Goal: Task Accomplishment & Management: Manage account settings

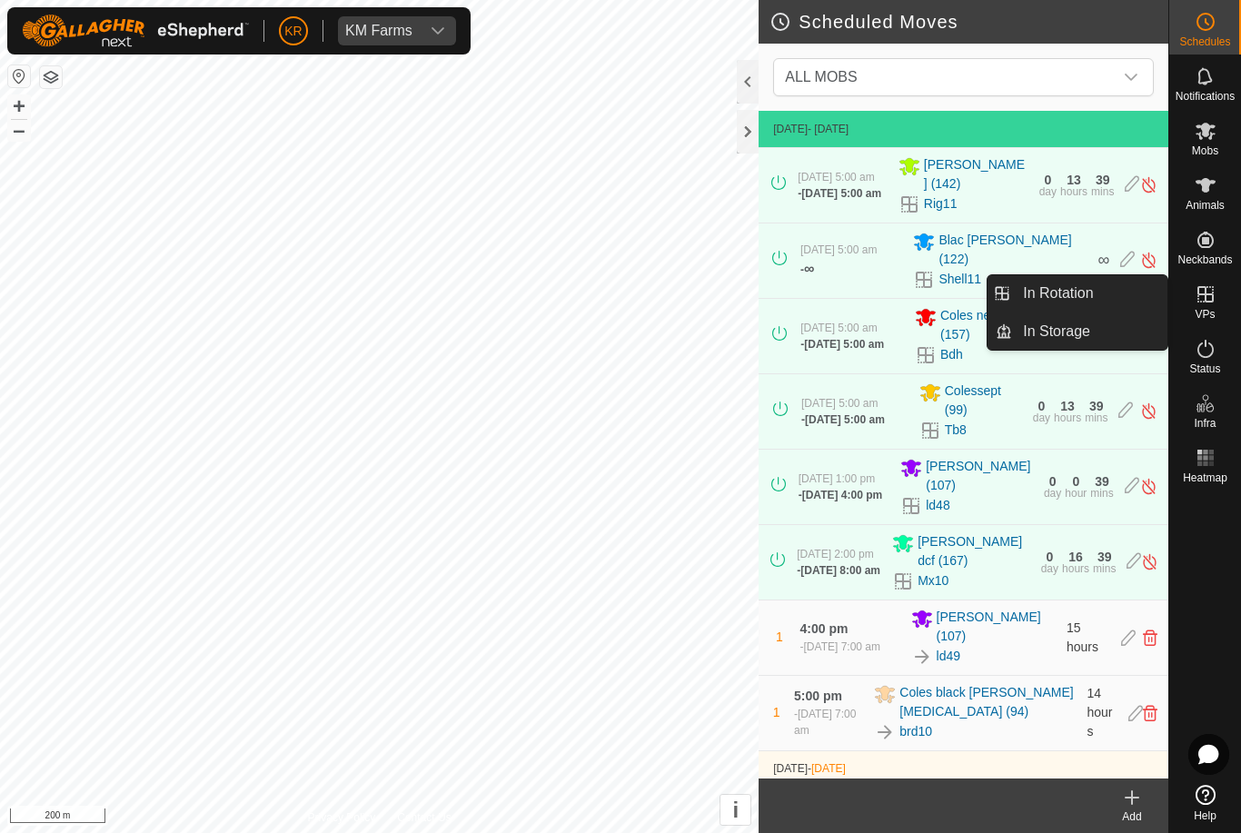
click at [1125, 299] on link "In Rotation" at bounding box center [1089, 293] width 155 height 36
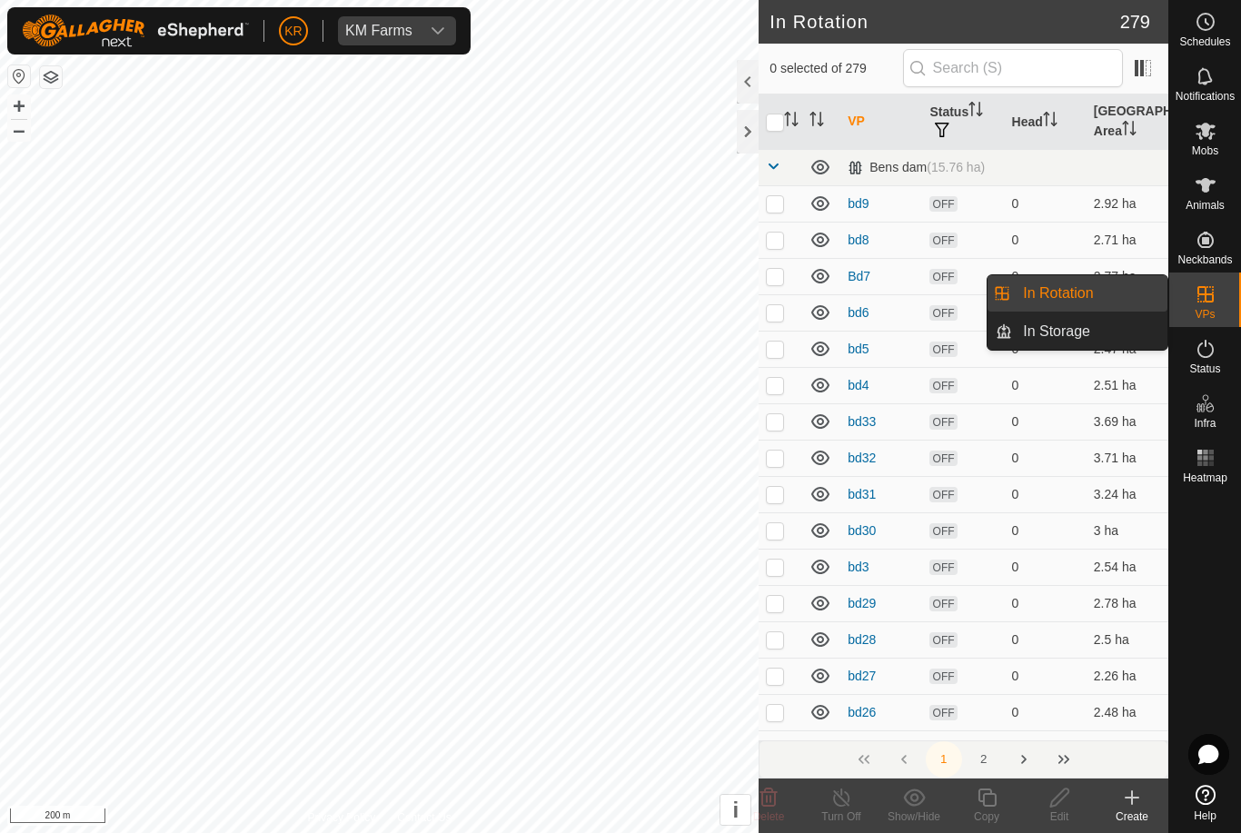
click at [1120, 336] on link "In Storage" at bounding box center [1089, 331] width 155 height 36
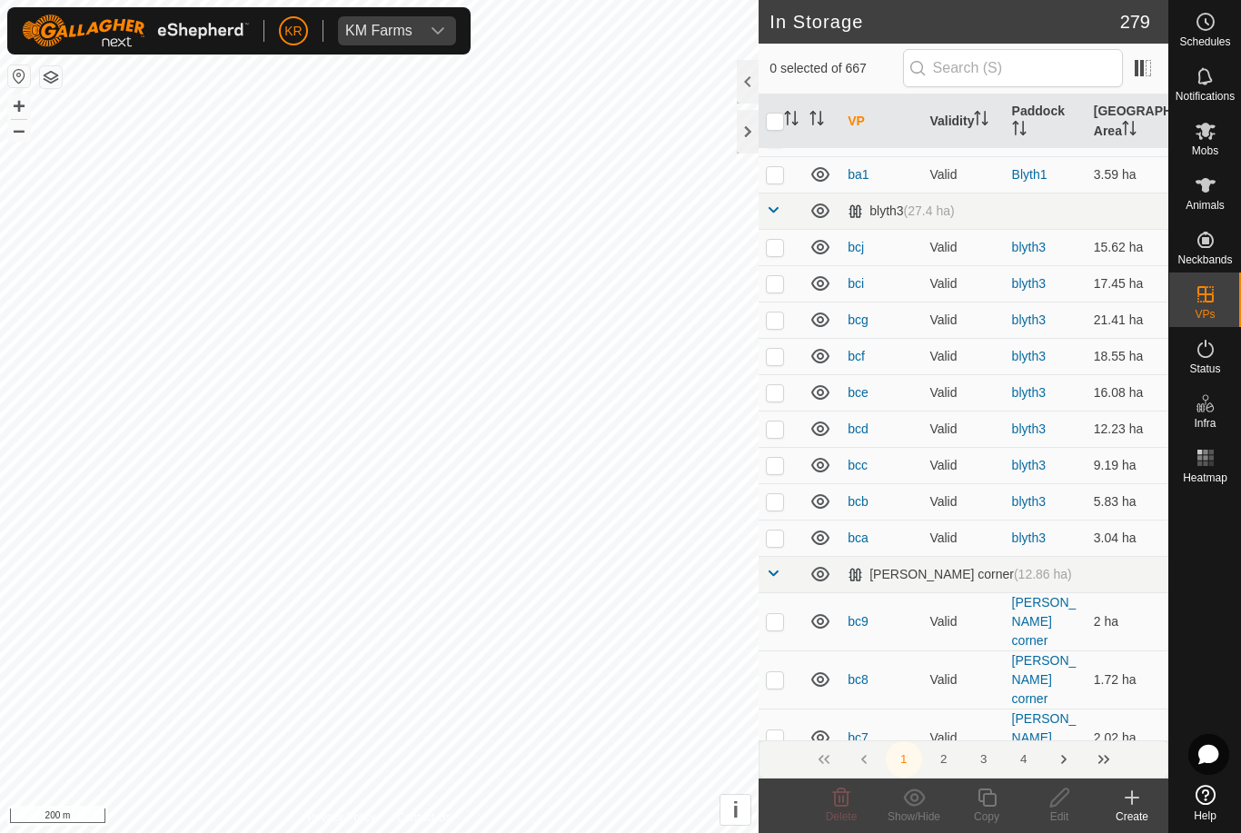
scroll to position [357, 0]
click at [1100, 76] on input "text" at bounding box center [1013, 68] width 220 height 38
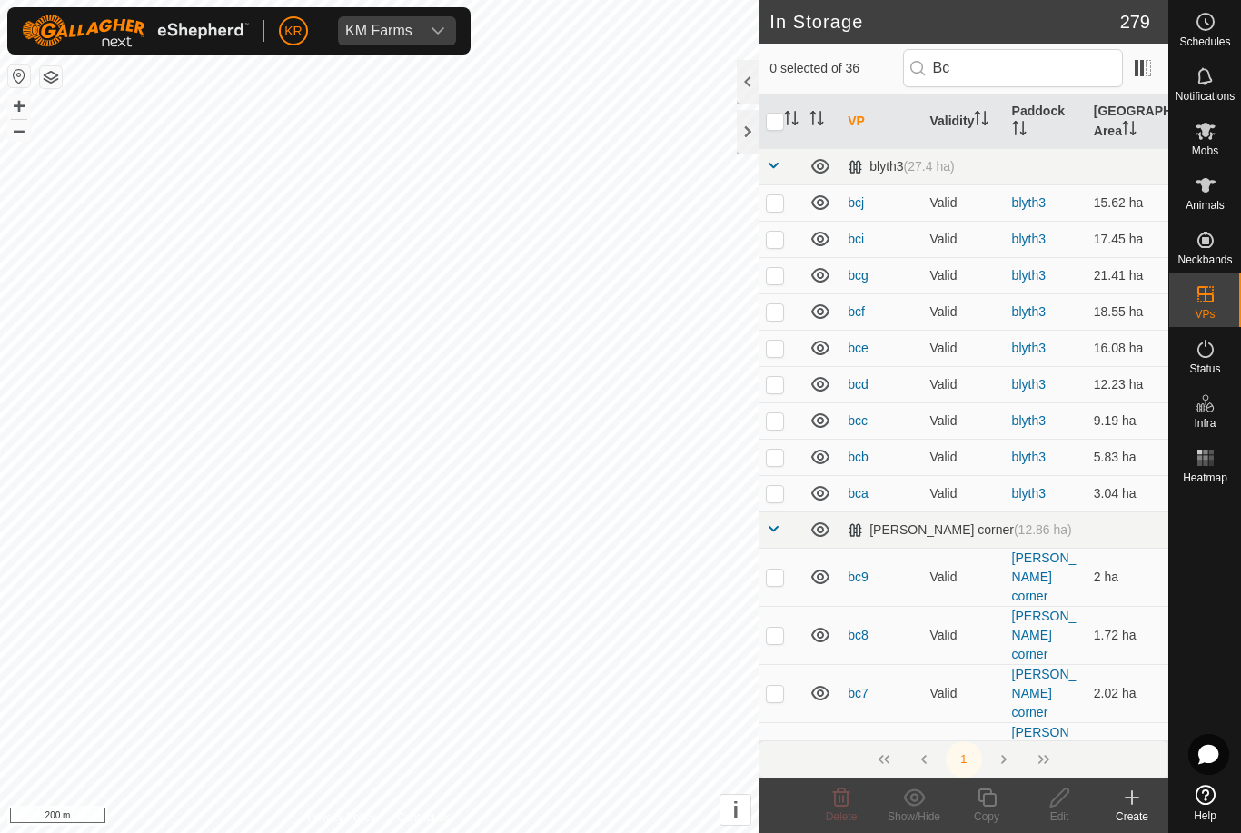
scroll to position [0, 0]
type input "Bc"
click at [780, 210] on p-checkbox at bounding box center [775, 202] width 18 height 15
checkbox input "true"
click at [794, 241] on td at bounding box center [780, 239] width 44 height 36
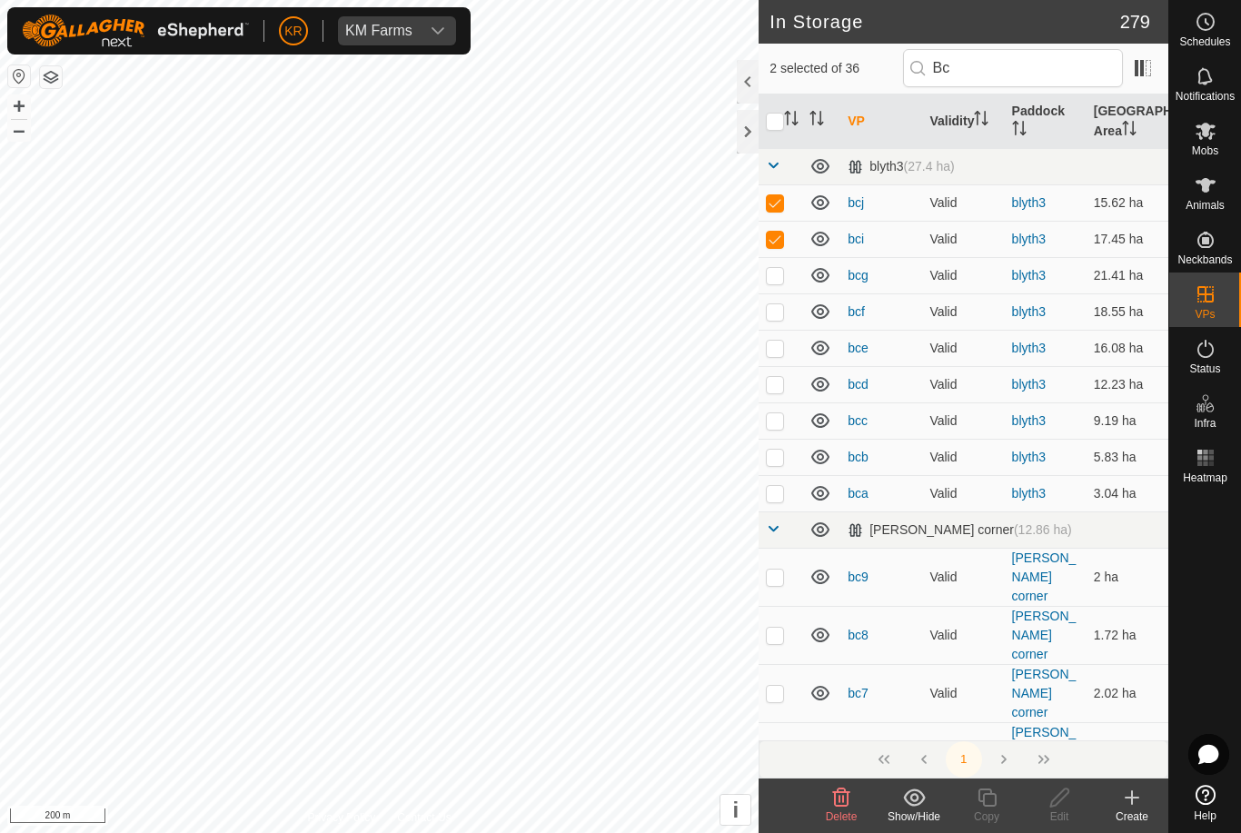
click at [791, 237] on td at bounding box center [780, 239] width 44 height 36
checkbox input "false"
click at [777, 202] on p-checkbox at bounding box center [775, 202] width 18 height 15
checkbox input "false"
click at [776, 503] on td at bounding box center [780, 493] width 44 height 36
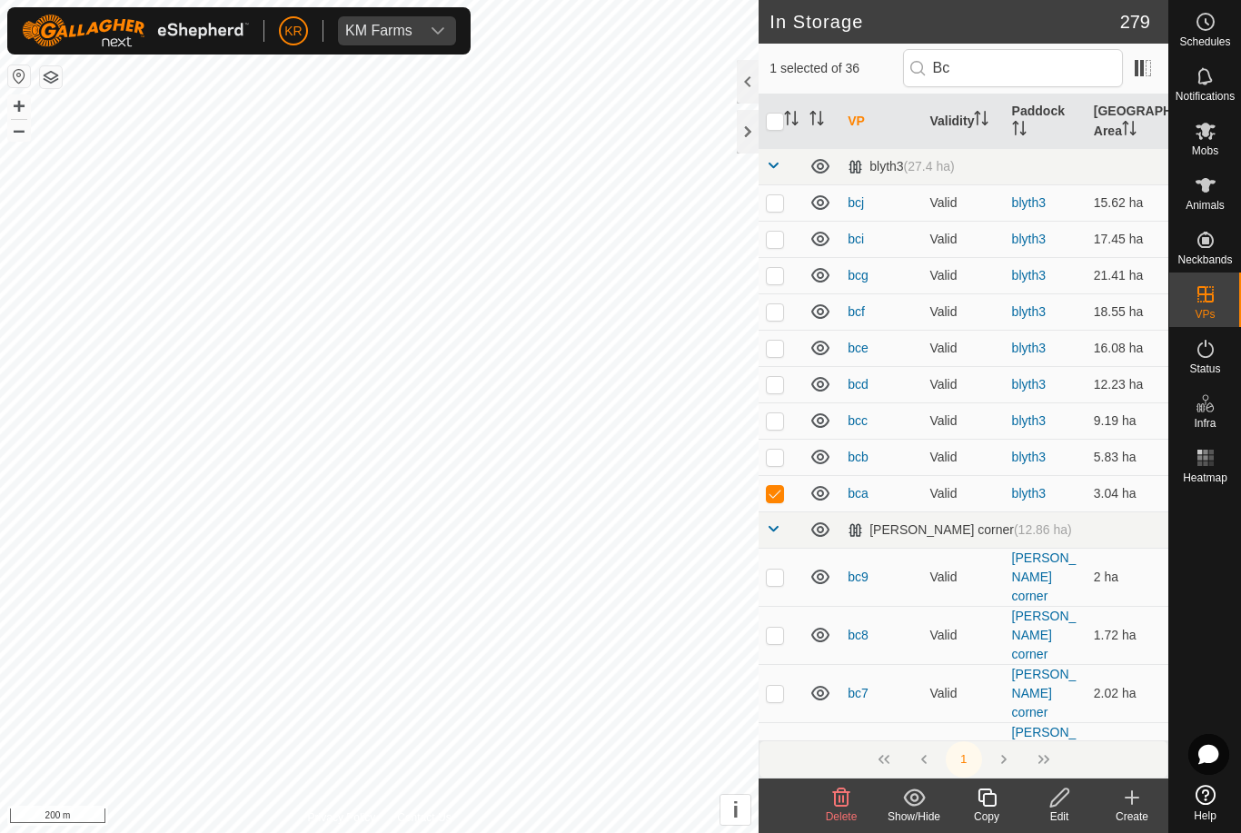
checkbox input "true"
click at [784, 450] on p-checkbox at bounding box center [775, 457] width 18 height 15
checkbox input "true"
click at [767, 424] on p-checkbox at bounding box center [775, 420] width 18 height 15
checkbox input "true"
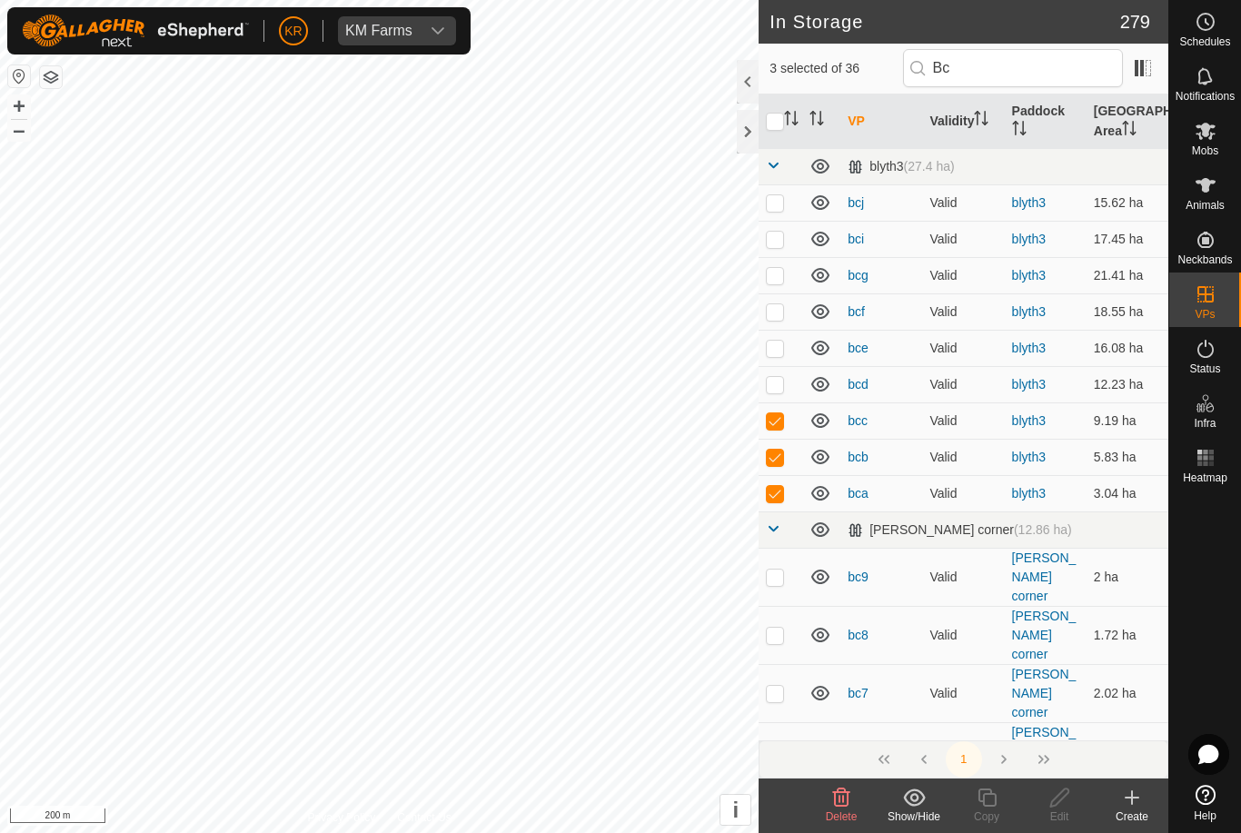
click at [782, 377] on p-checkbox at bounding box center [775, 384] width 18 height 15
checkbox input "true"
click at [772, 347] on p-checkbox at bounding box center [775, 348] width 18 height 15
checkbox input "true"
click at [784, 304] on p-checkbox at bounding box center [775, 311] width 18 height 15
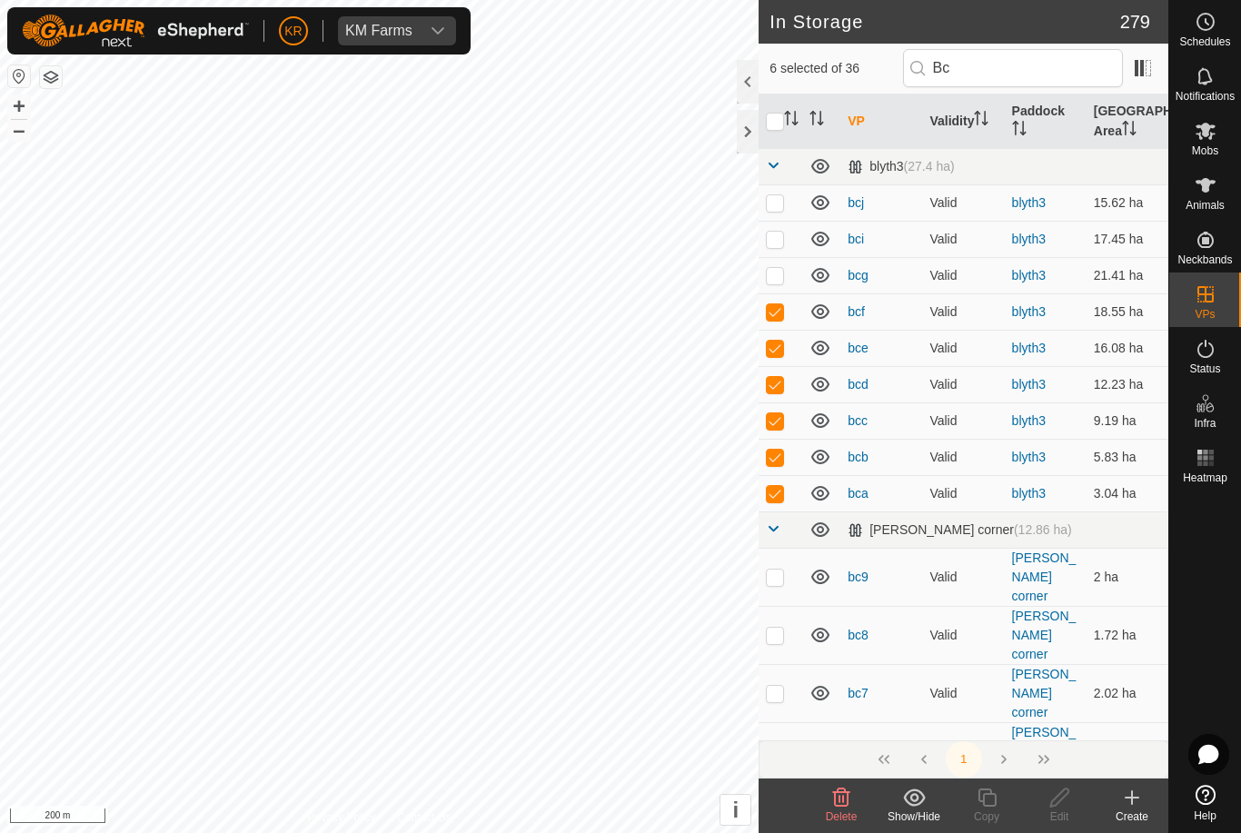
checkbox input "true"
click at [787, 270] on td at bounding box center [780, 275] width 44 height 36
checkbox input "true"
click at [787, 236] on td at bounding box center [780, 239] width 44 height 36
checkbox input "true"
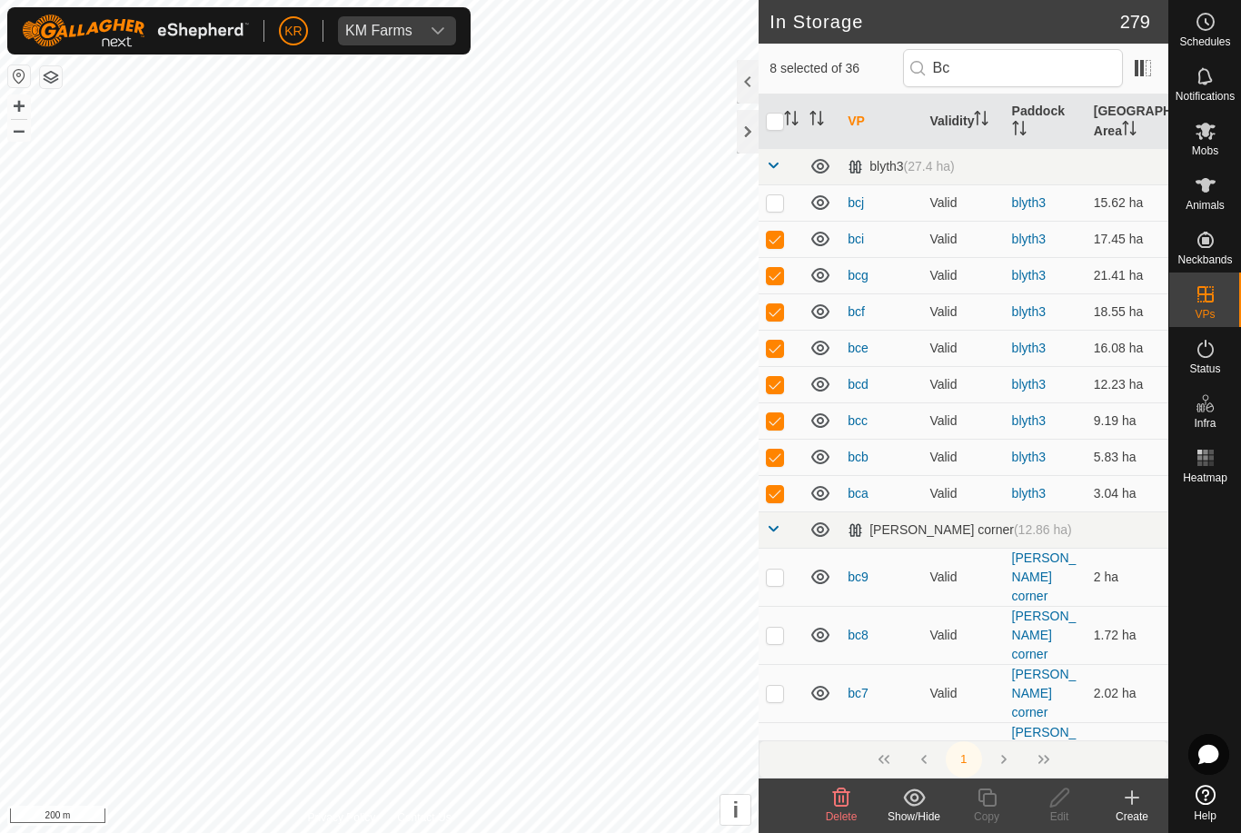
click at [787, 193] on td at bounding box center [780, 202] width 44 height 36
click at [918, 808] on div "Show/Hide" at bounding box center [913, 816] width 73 height 16
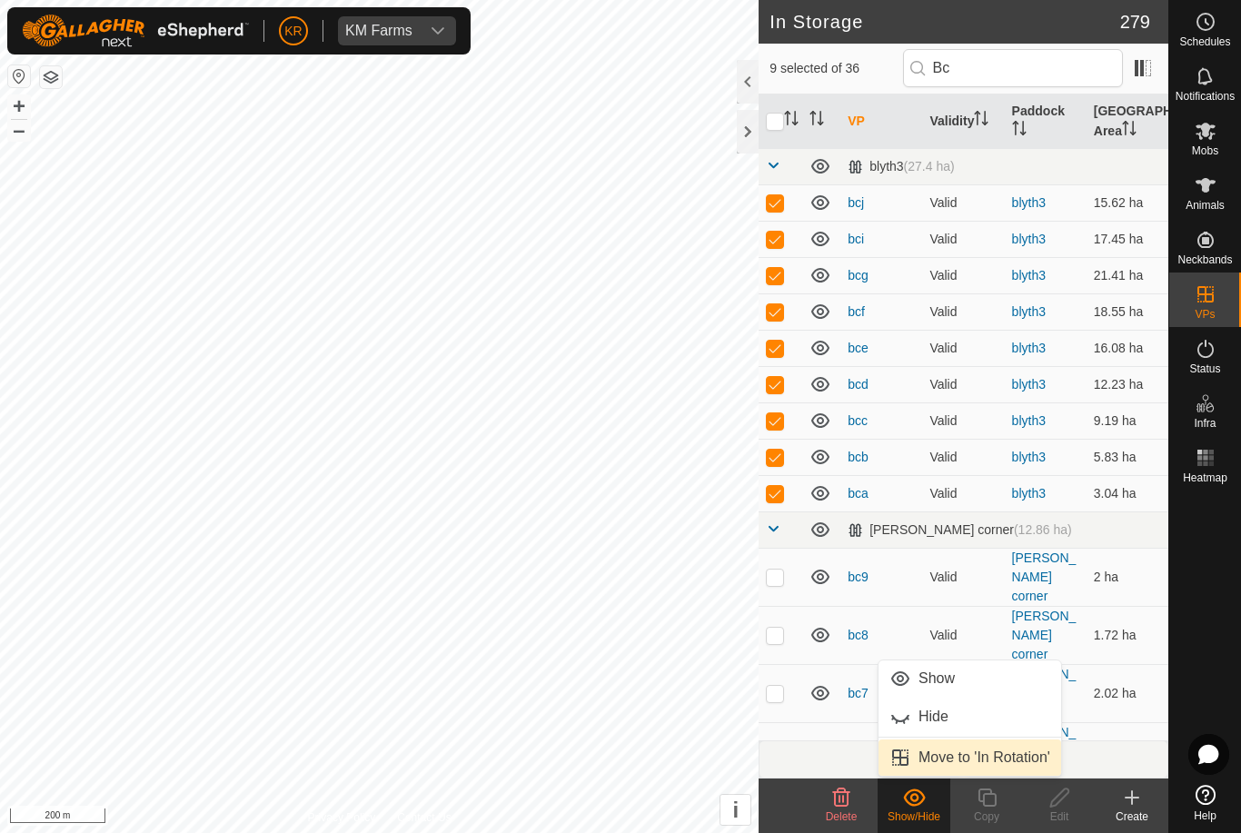
click at [1005, 758] on span "Move to 'In Rotation'" at bounding box center [984, 758] width 132 height 22
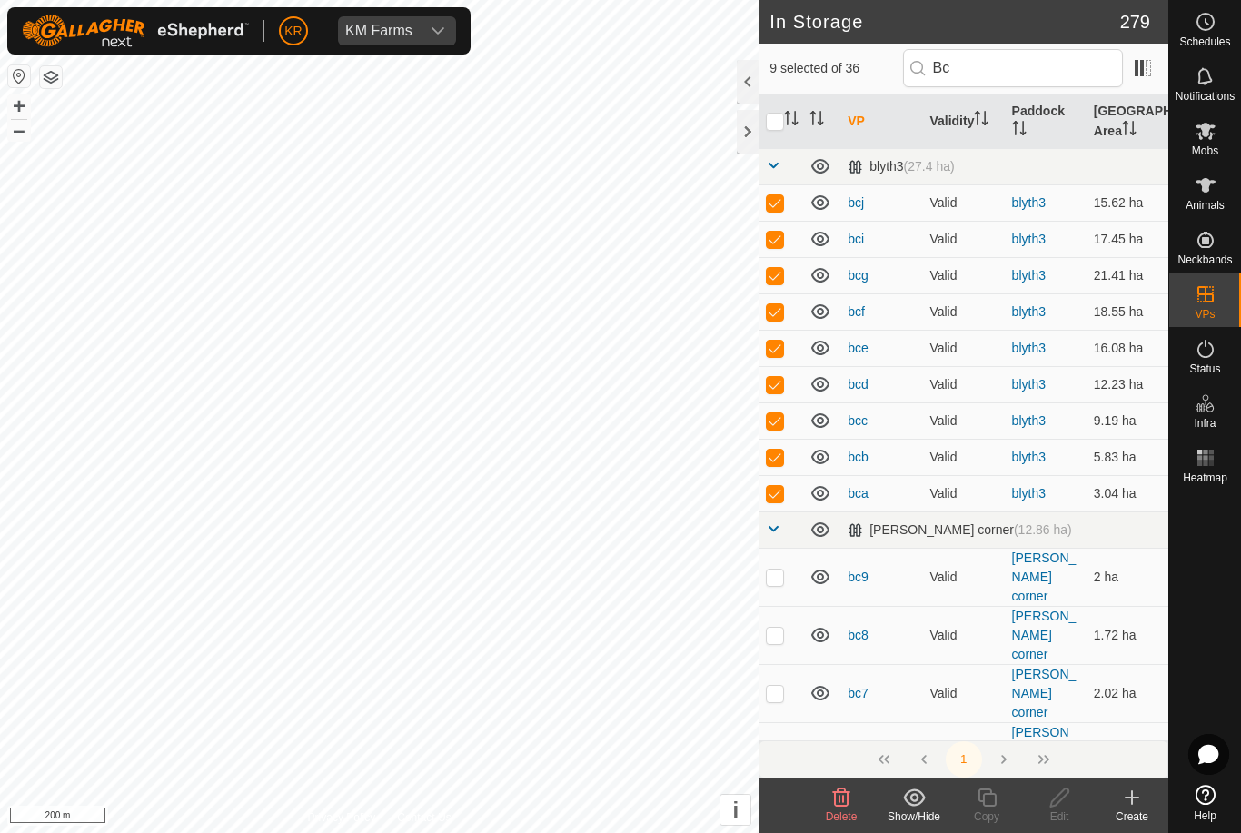
checkbox input "false"
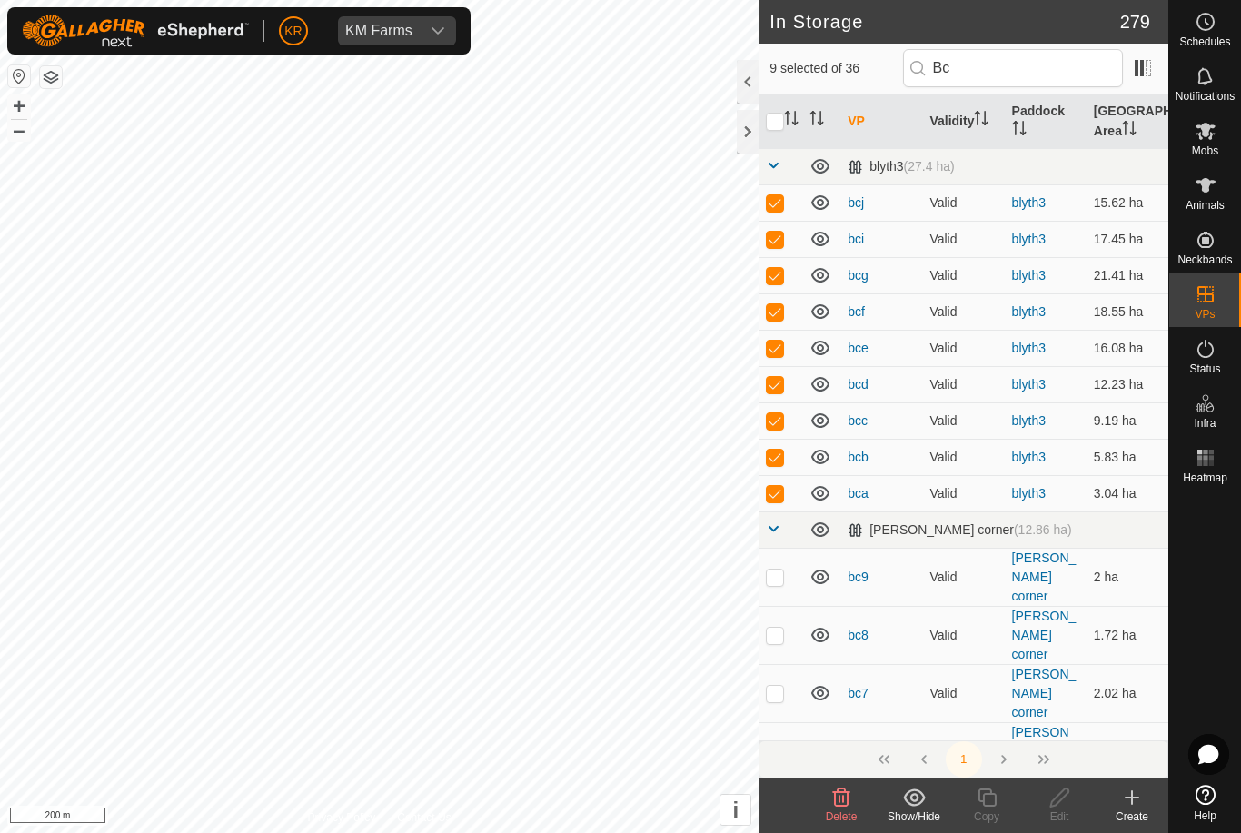
checkbox input "false"
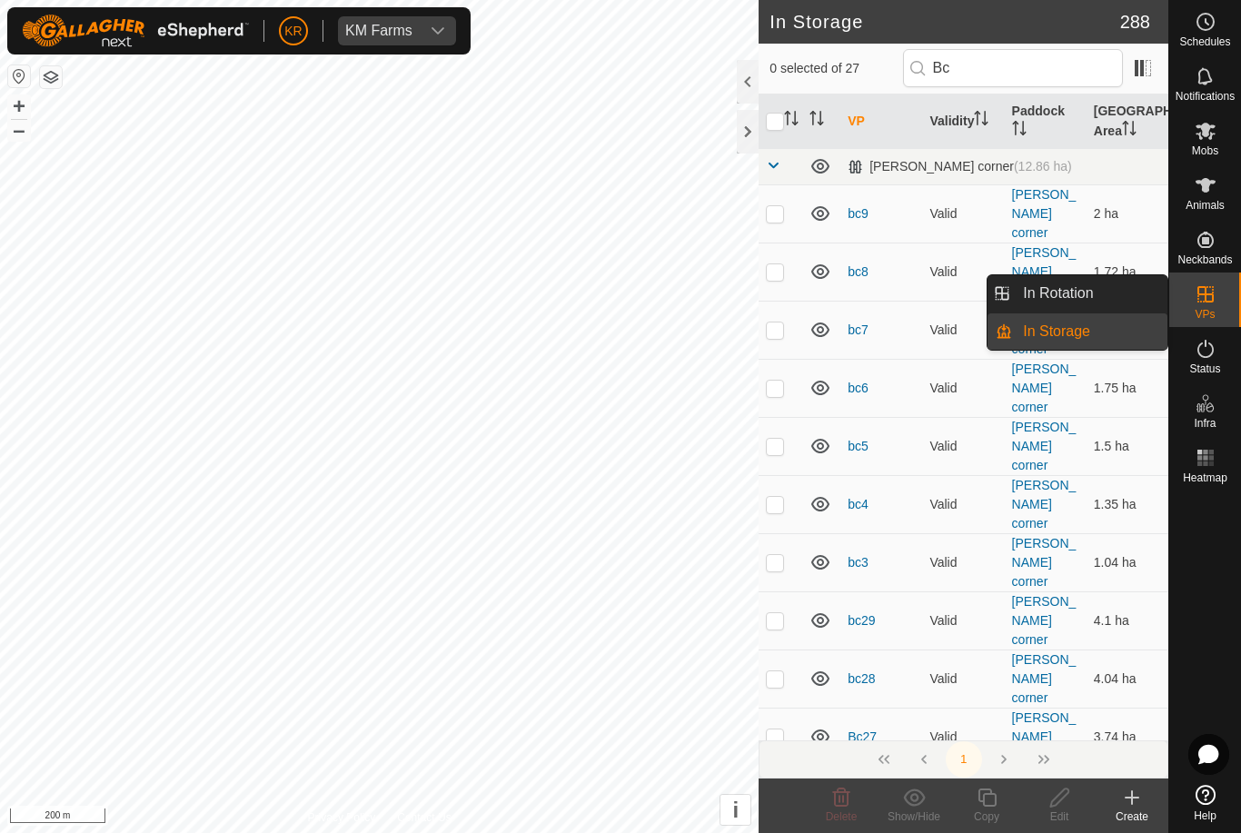
click at [1108, 286] on link "In Rotation" at bounding box center [1089, 293] width 155 height 36
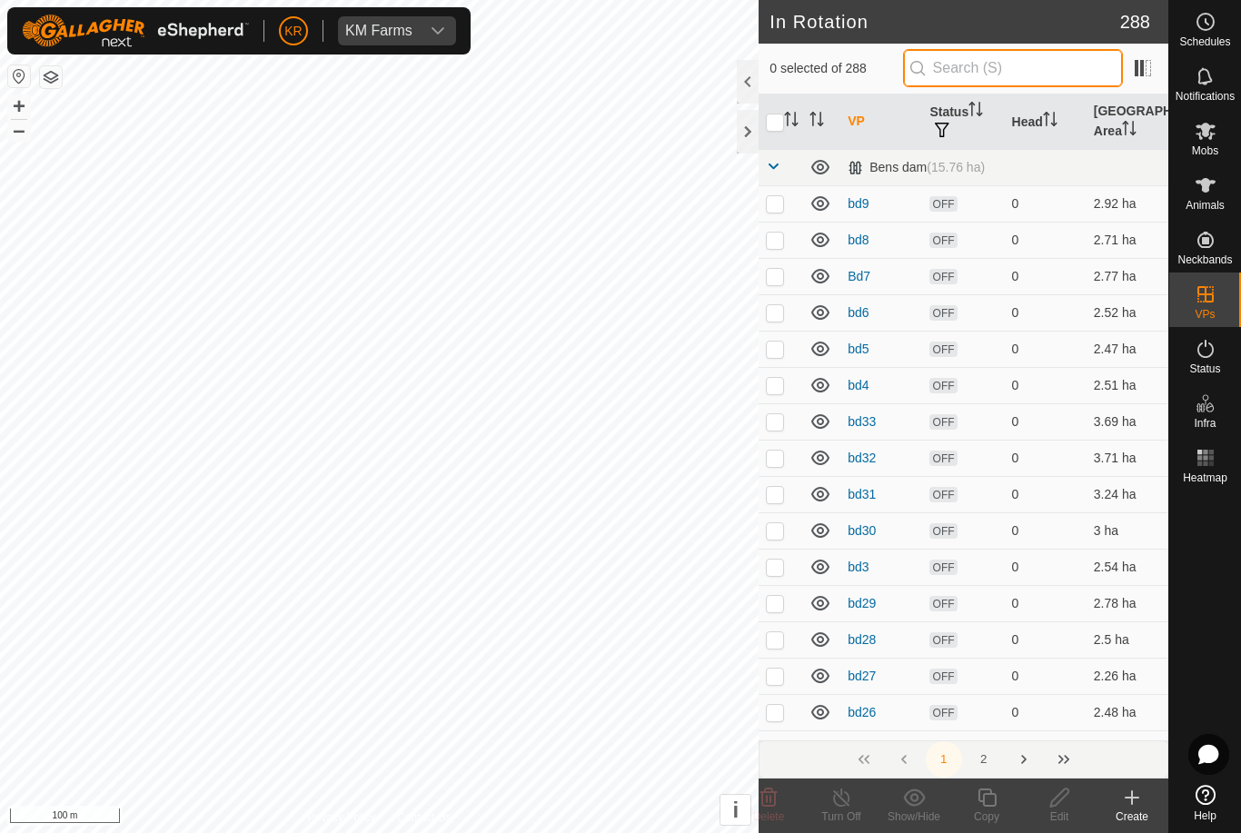
click at [1097, 73] on input "text" at bounding box center [1013, 68] width 220 height 38
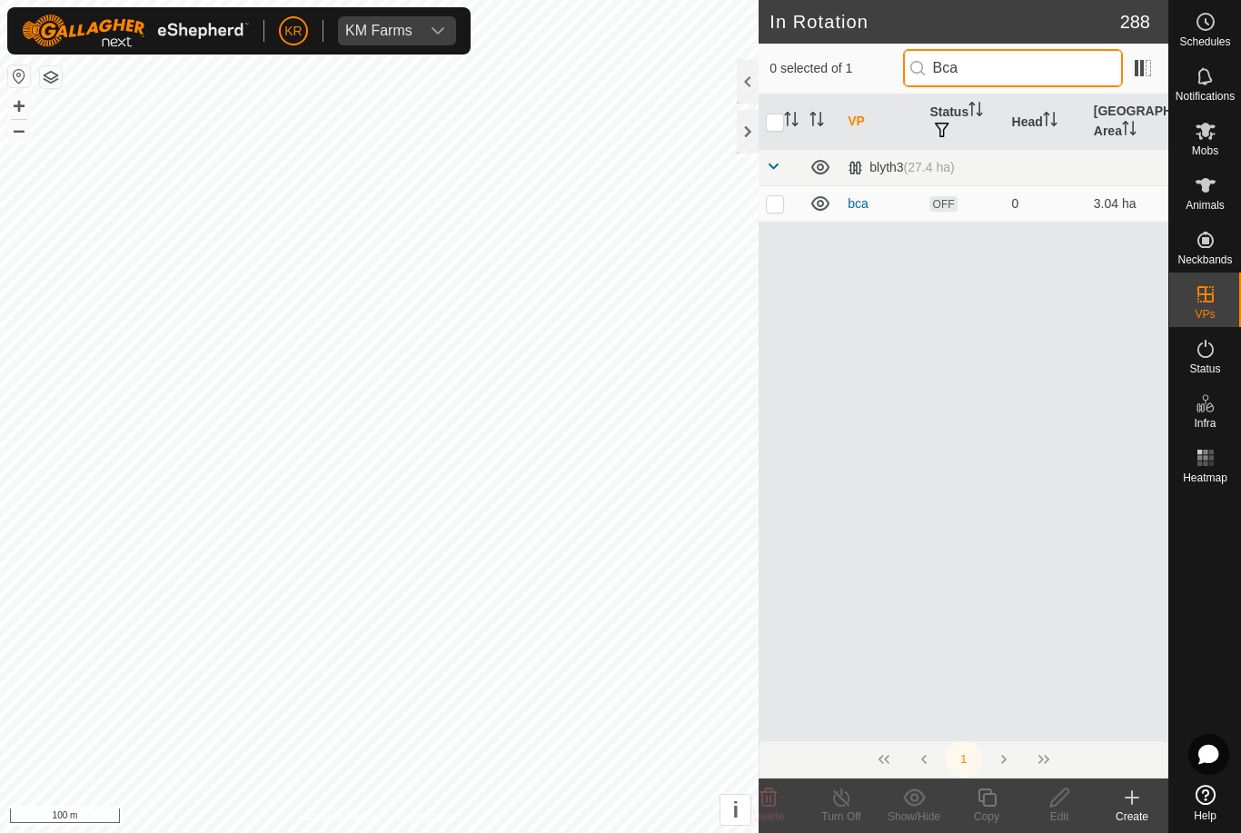
type input "B a"
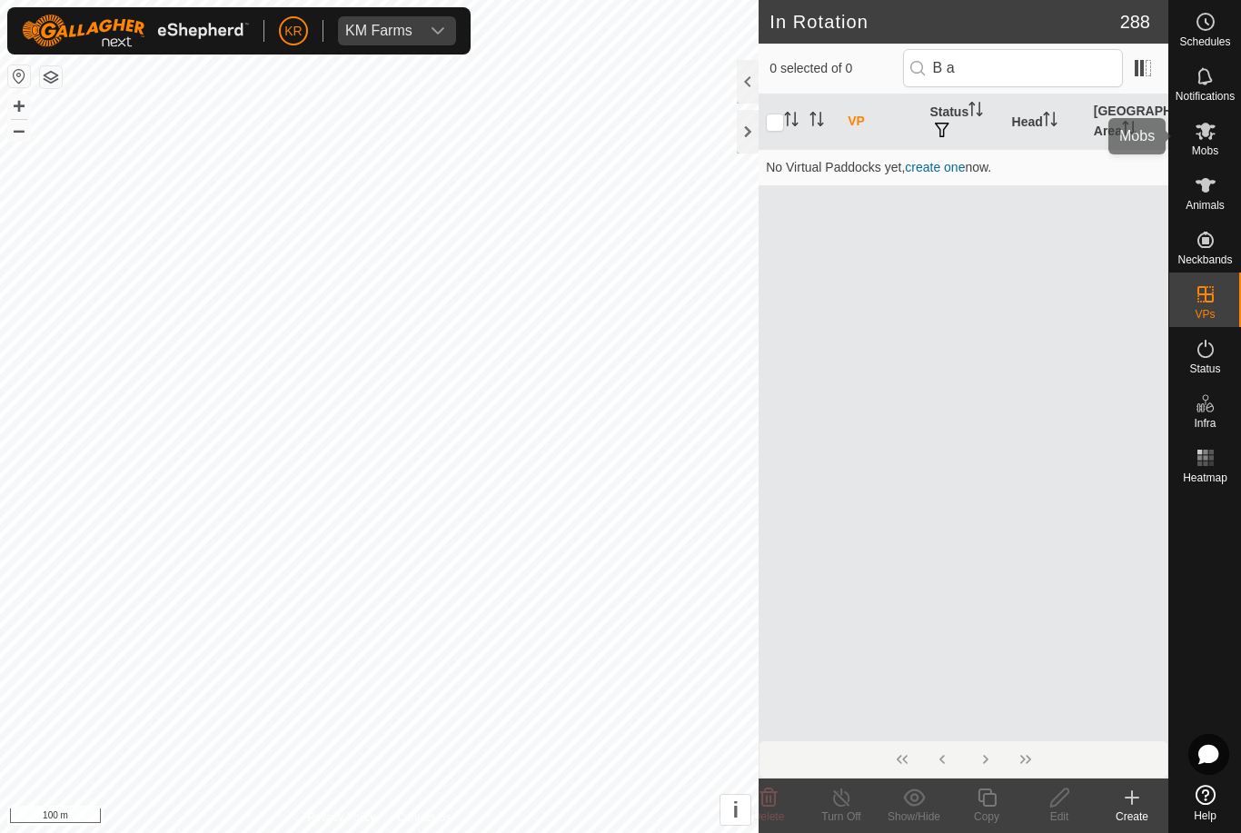
click at [1190, 129] on es-mob-svg-icon at bounding box center [1205, 130] width 33 height 29
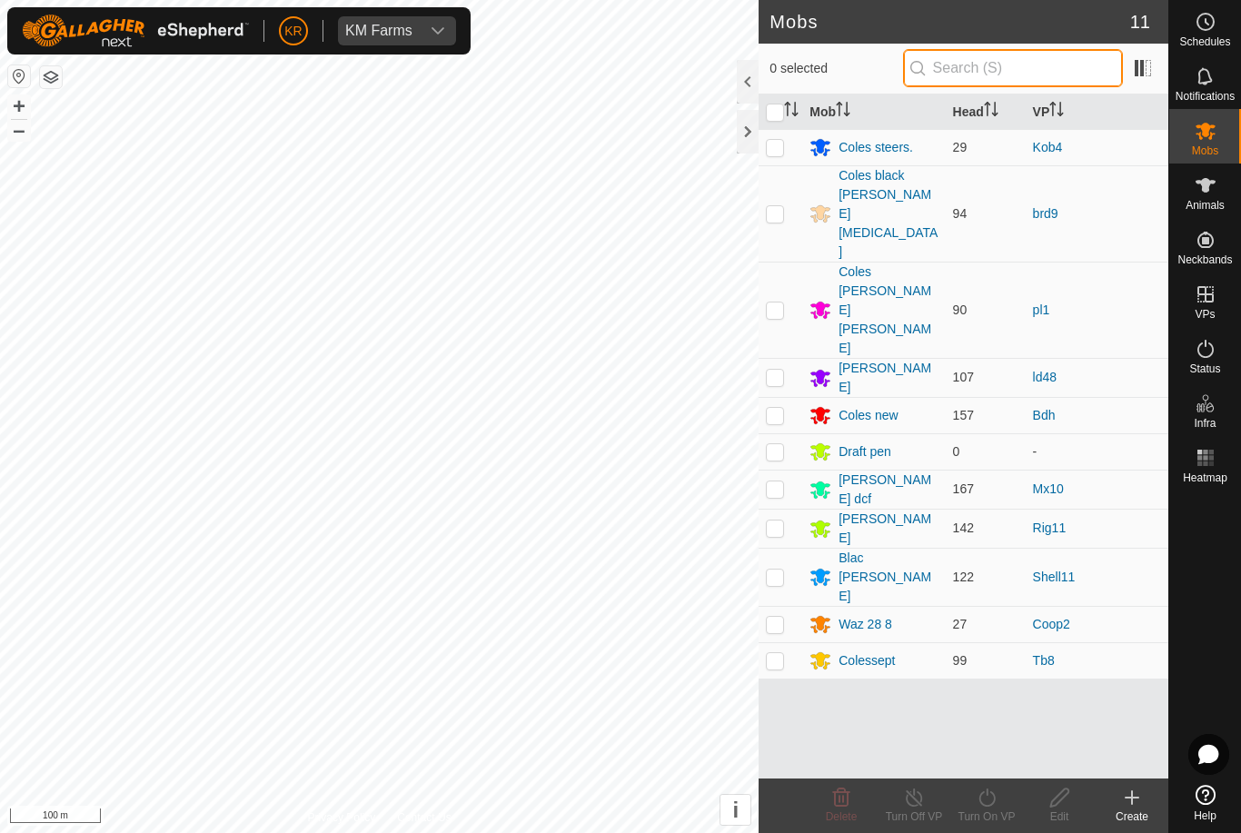
click at [1065, 80] on input "text" at bounding box center [1013, 68] width 220 height 38
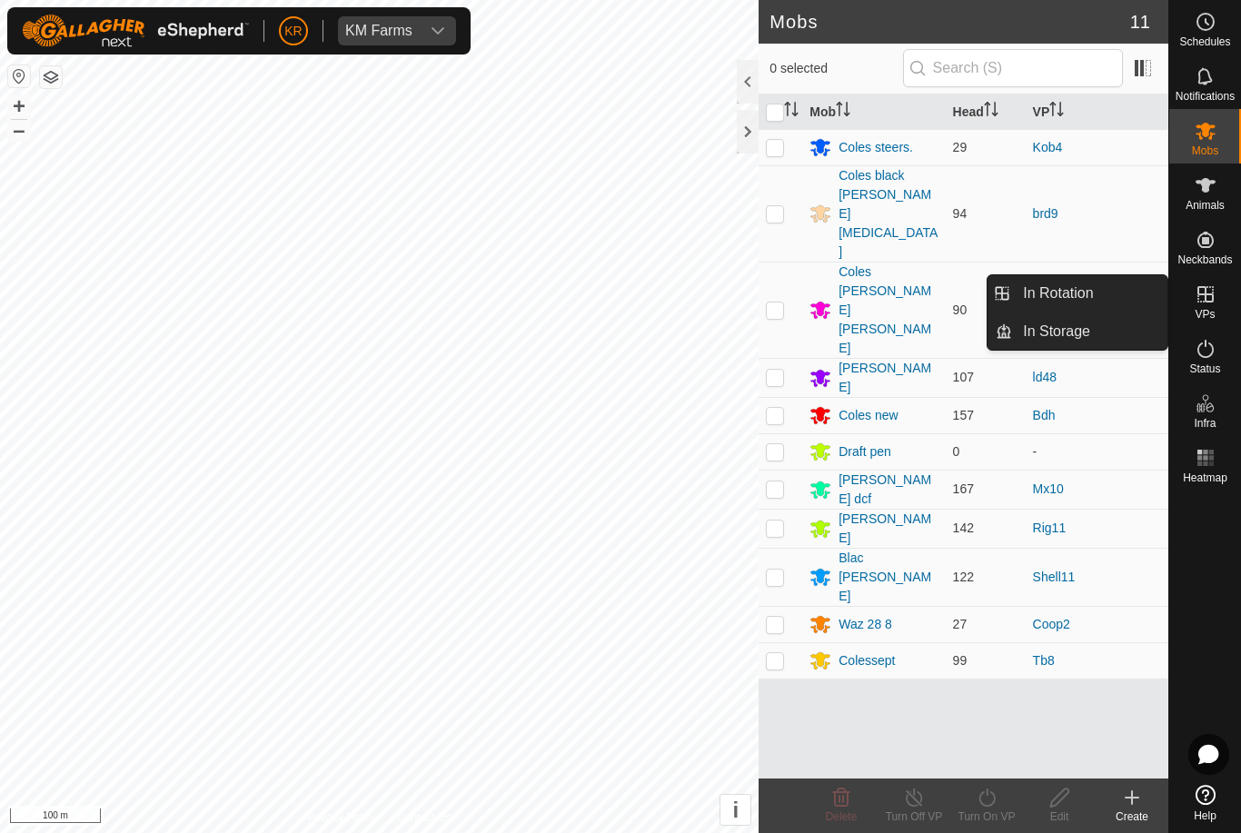
click at [1119, 290] on link "In Rotation" at bounding box center [1089, 293] width 155 height 36
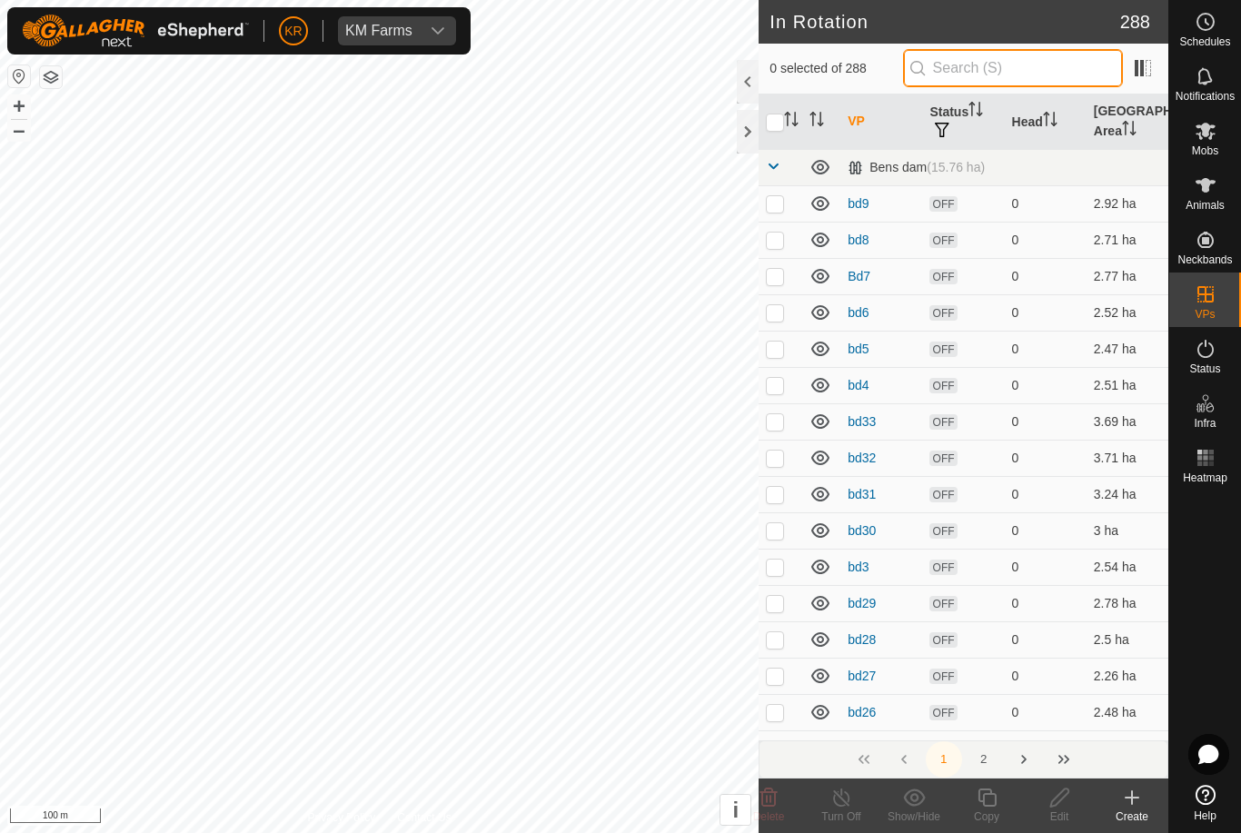
click at [1040, 59] on input "text" at bounding box center [1013, 68] width 220 height 38
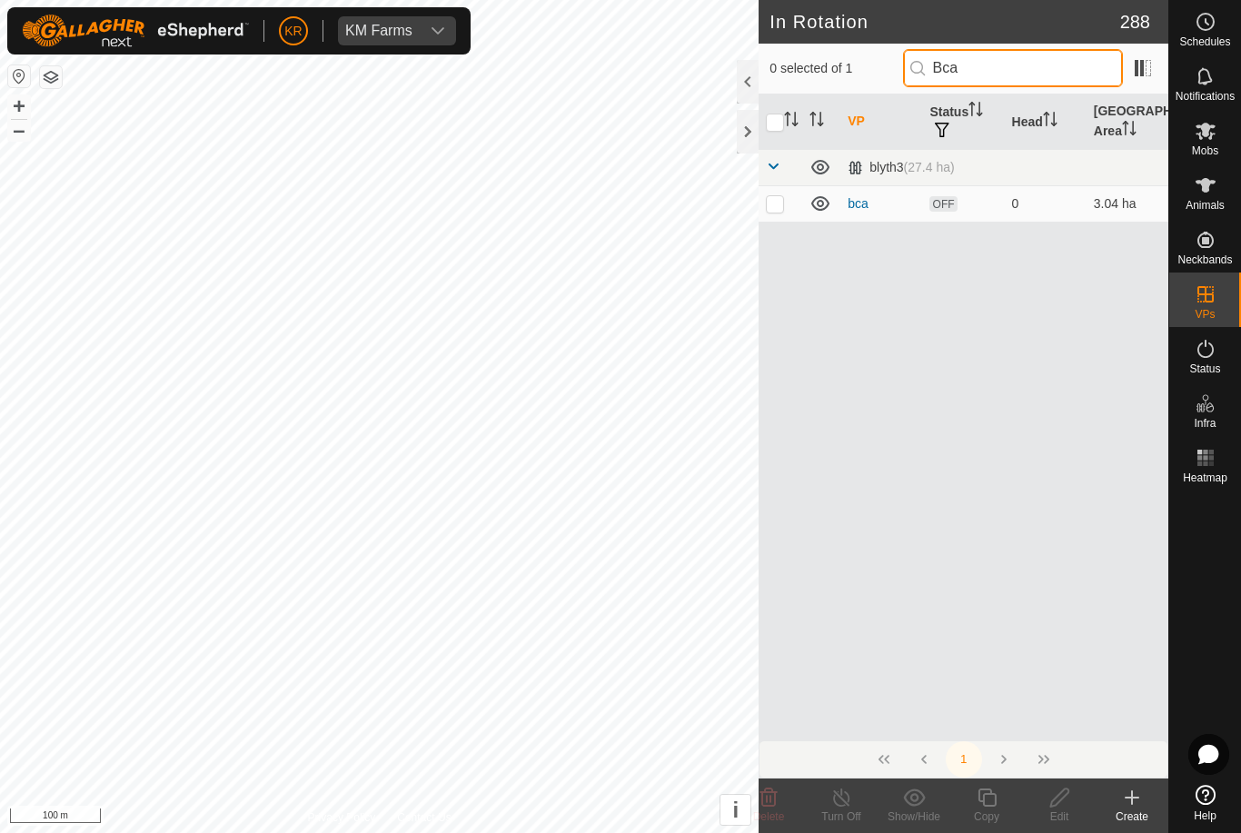
type input "Bca"
click at [788, 210] on td at bounding box center [780, 203] width 44 height 36
checkbox input "true"
click at [1056, 801] on icon at bounding box center [1059, 798] width 23 height 22
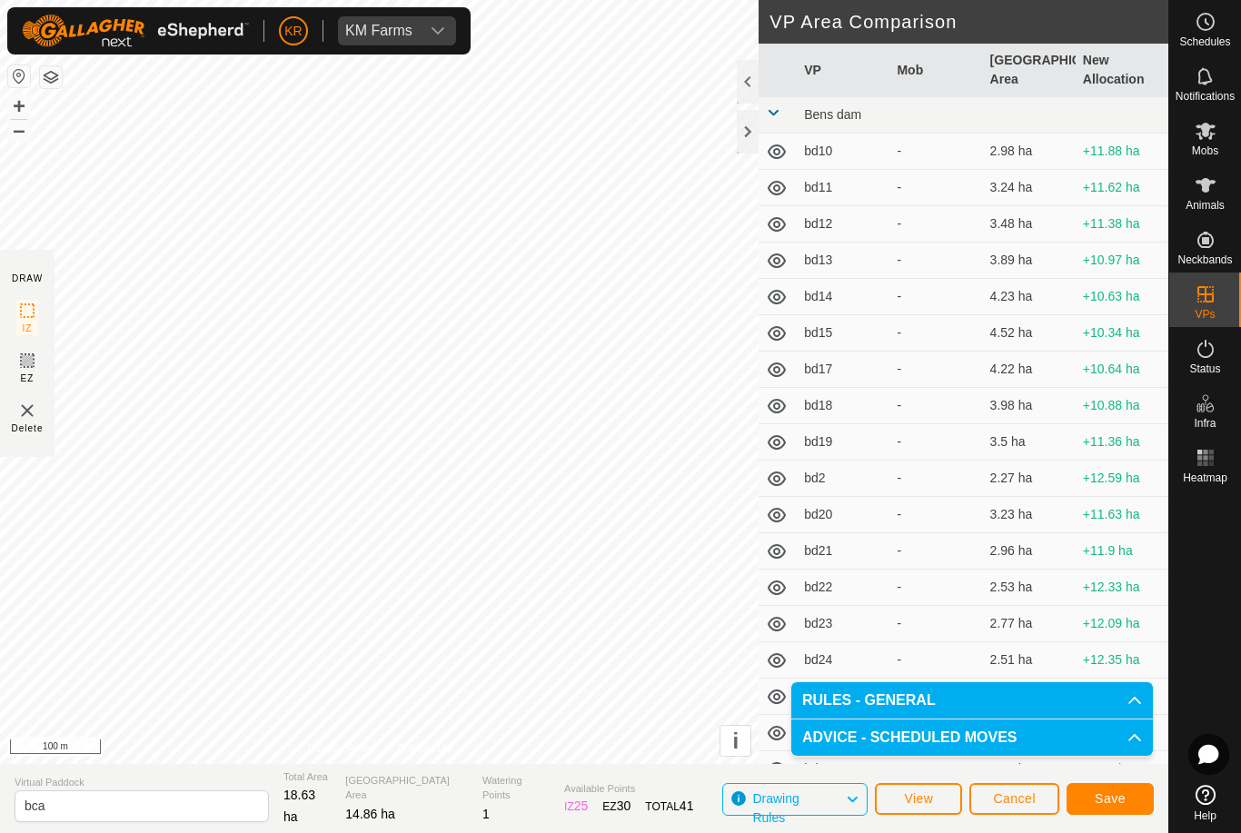
click at [1111, 792] on span "Save" at bounding box center [1109, 798] width 31 height 15
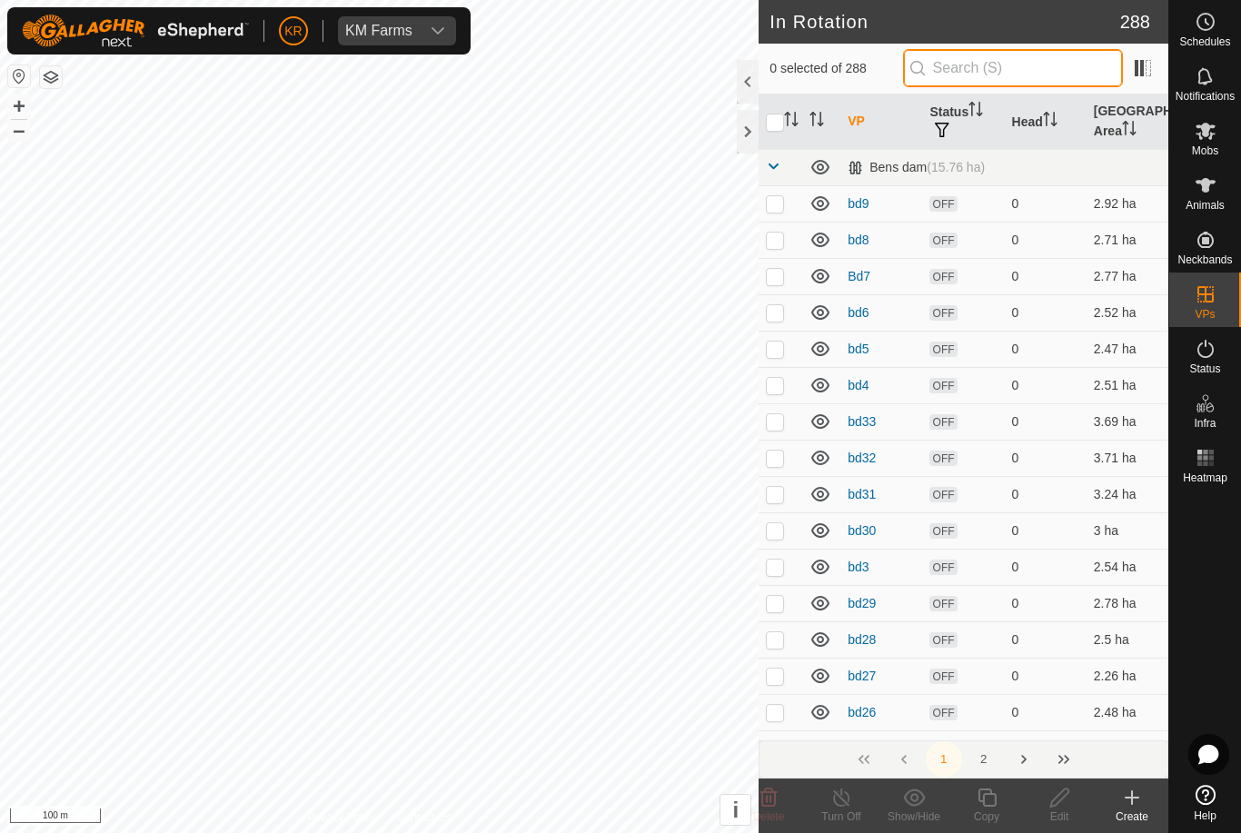
click at [1111, 75] on input "text" at bounding box center [1013, 68] width 220 height 38
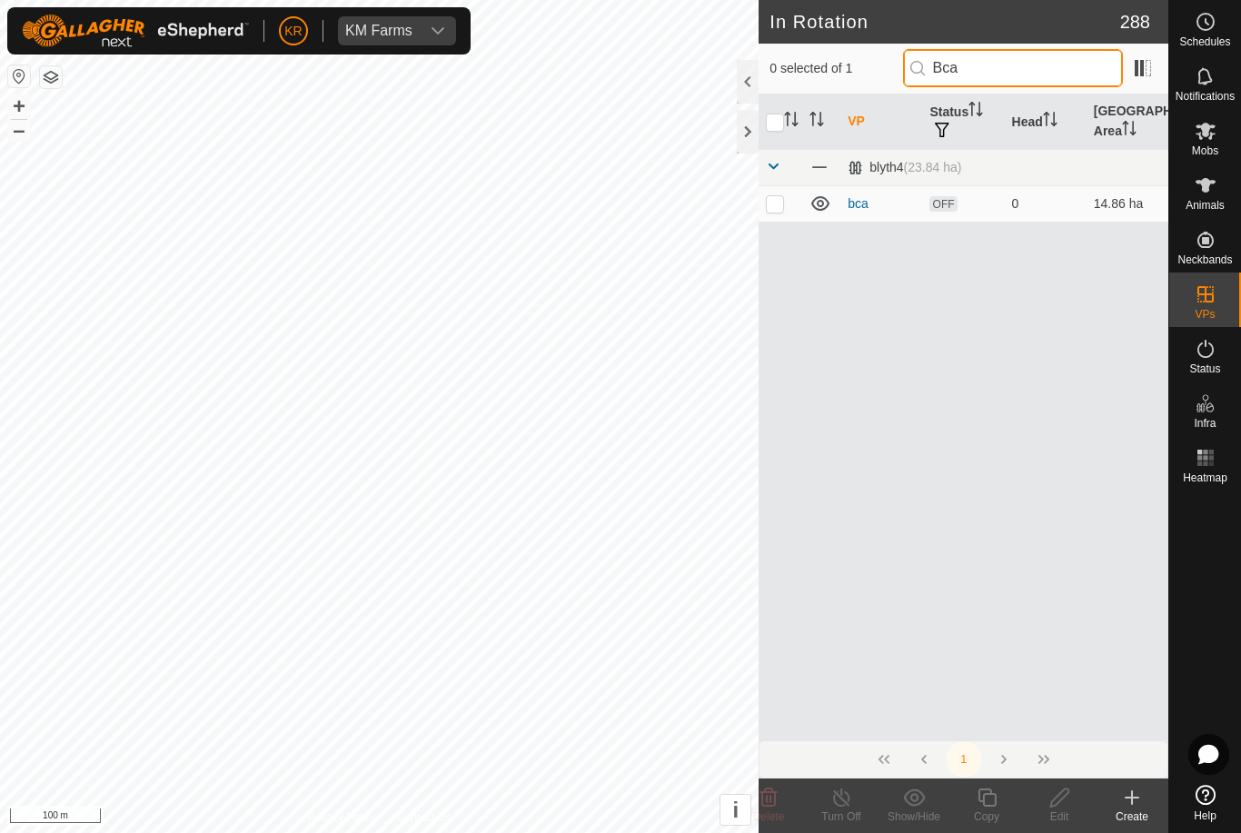
type input "Bca"
click at [782, 207] on p-checkbox at bounding box center [775, 203] width 18 height 15
checkbox input "true"
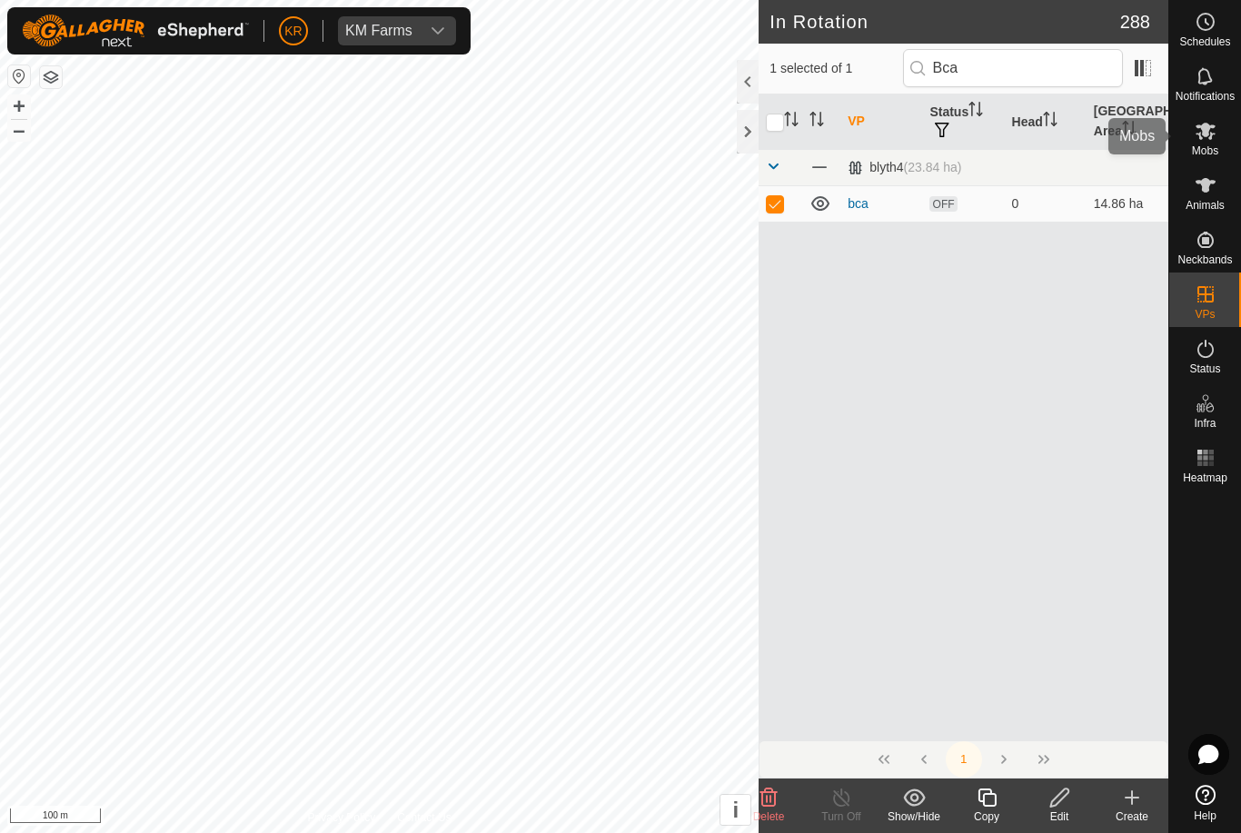
click at [1203, 145] on span "Mobs" at bounding box center [1205, 150] width 26 height 11
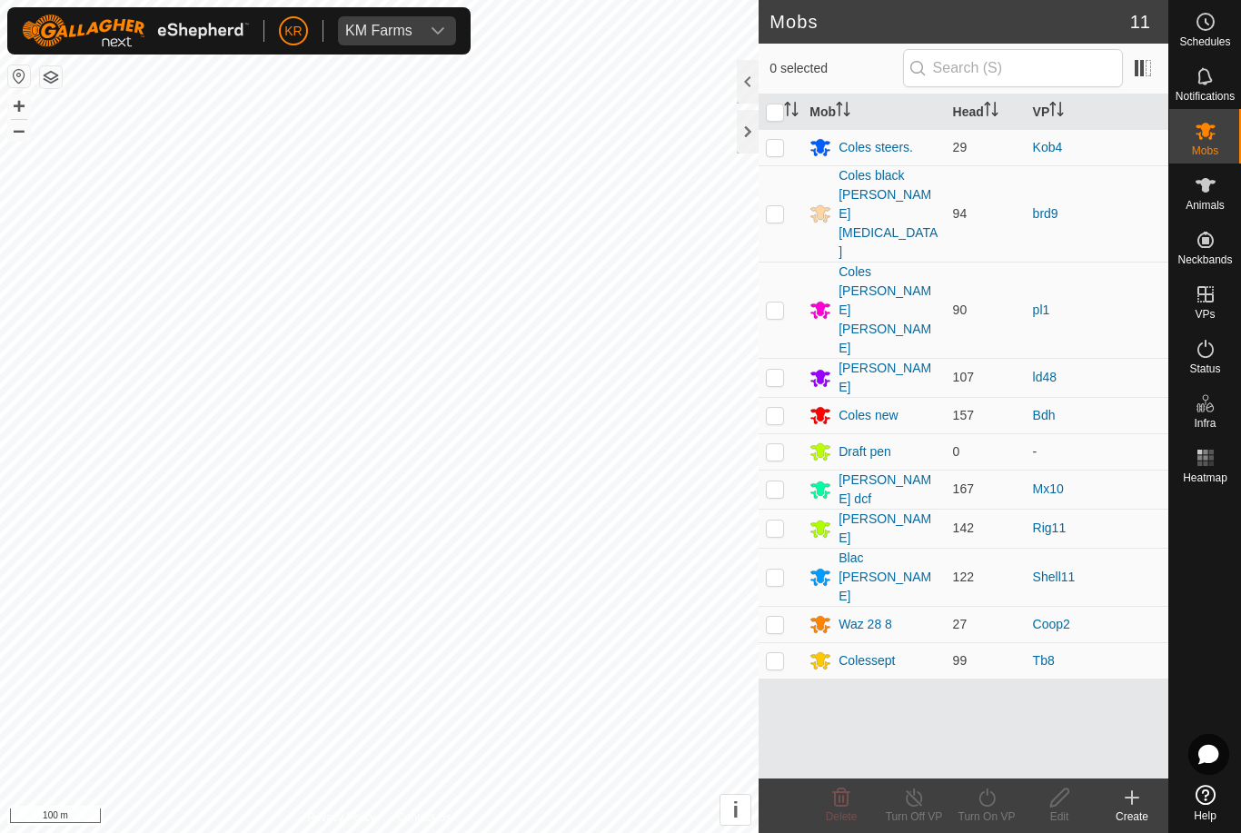
click at [770, 408] on p-checkbox at bounding box center [775, 415] width 18 height 15
checkbox input "true"
click at [980, 817] on div "Turn On VP" at bounding box center [986, 816] width 73 height 16
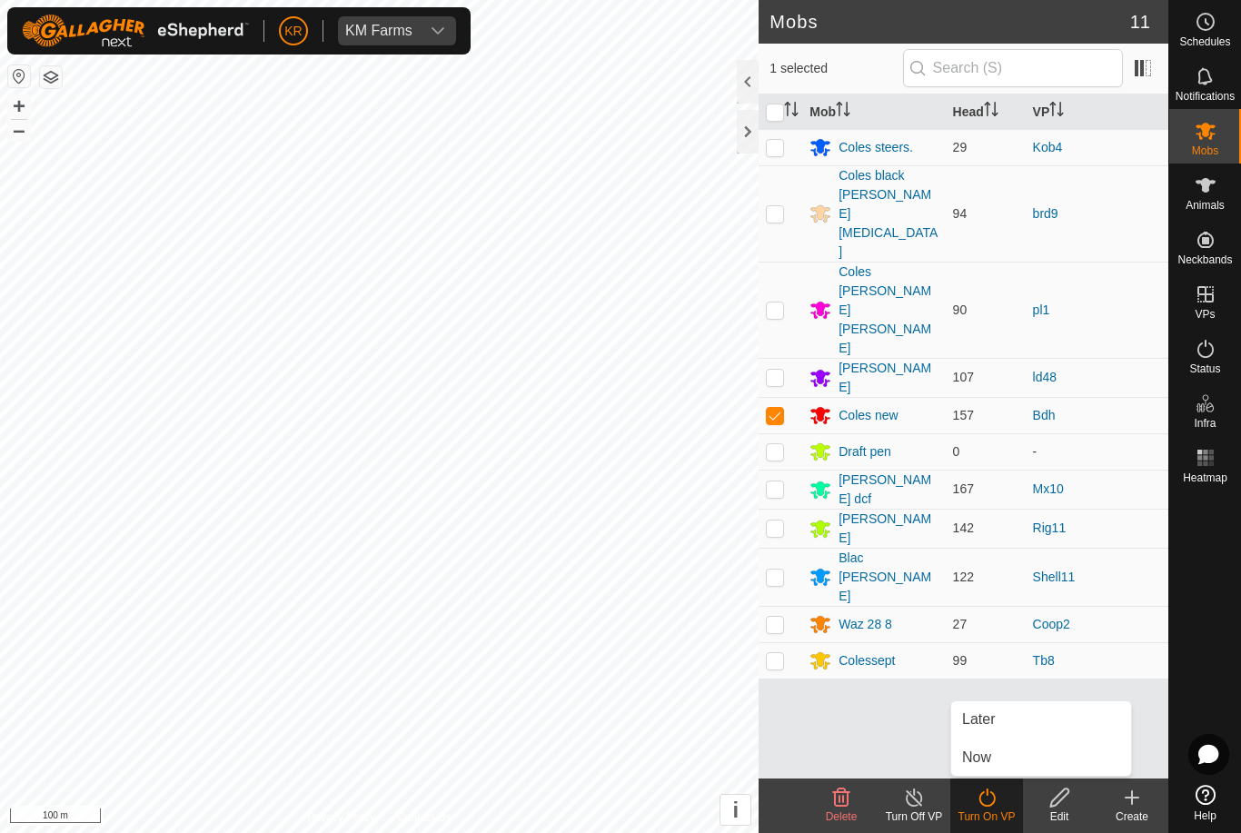
click at [1009, 758] on link "Now" at bounding box center [1041, 757] width 180 height 36
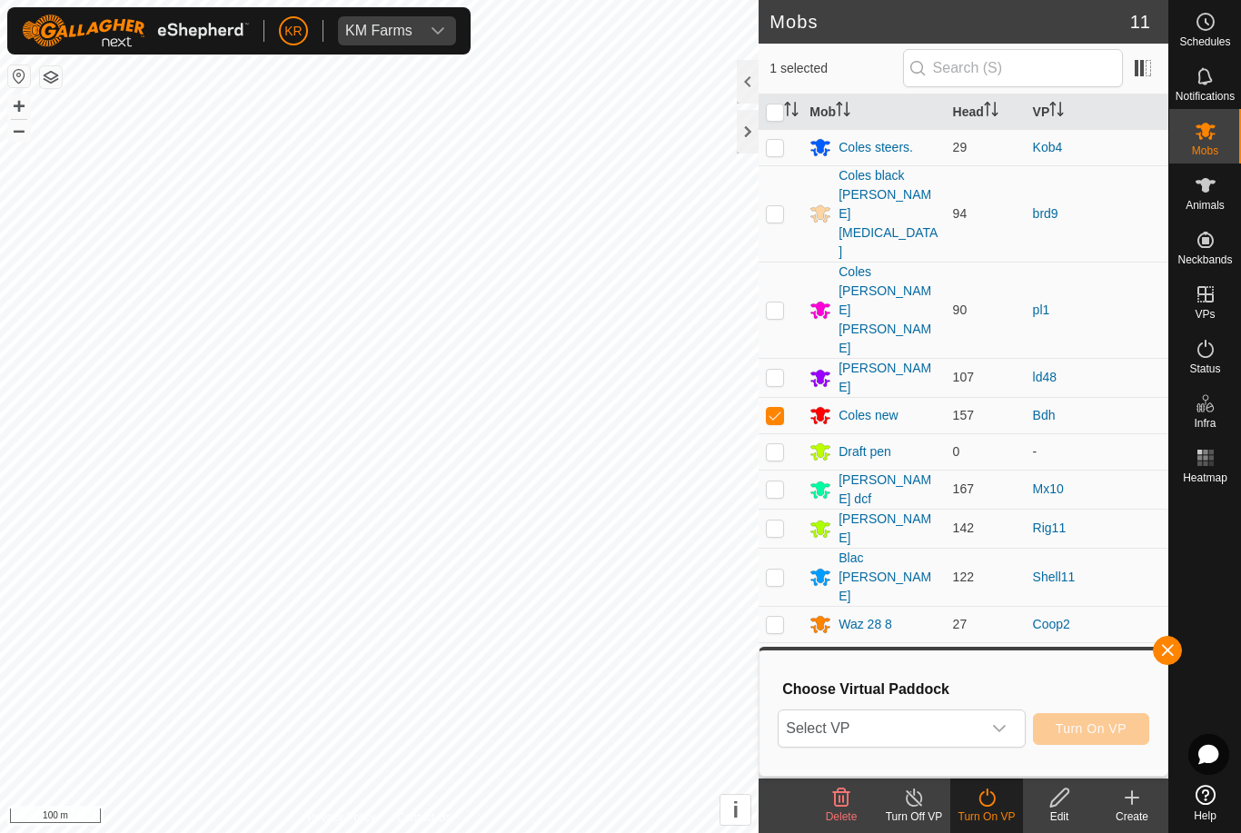
click at [978, 728] on span "Select VP" at bounding box center [879, 728] width 202 height 36
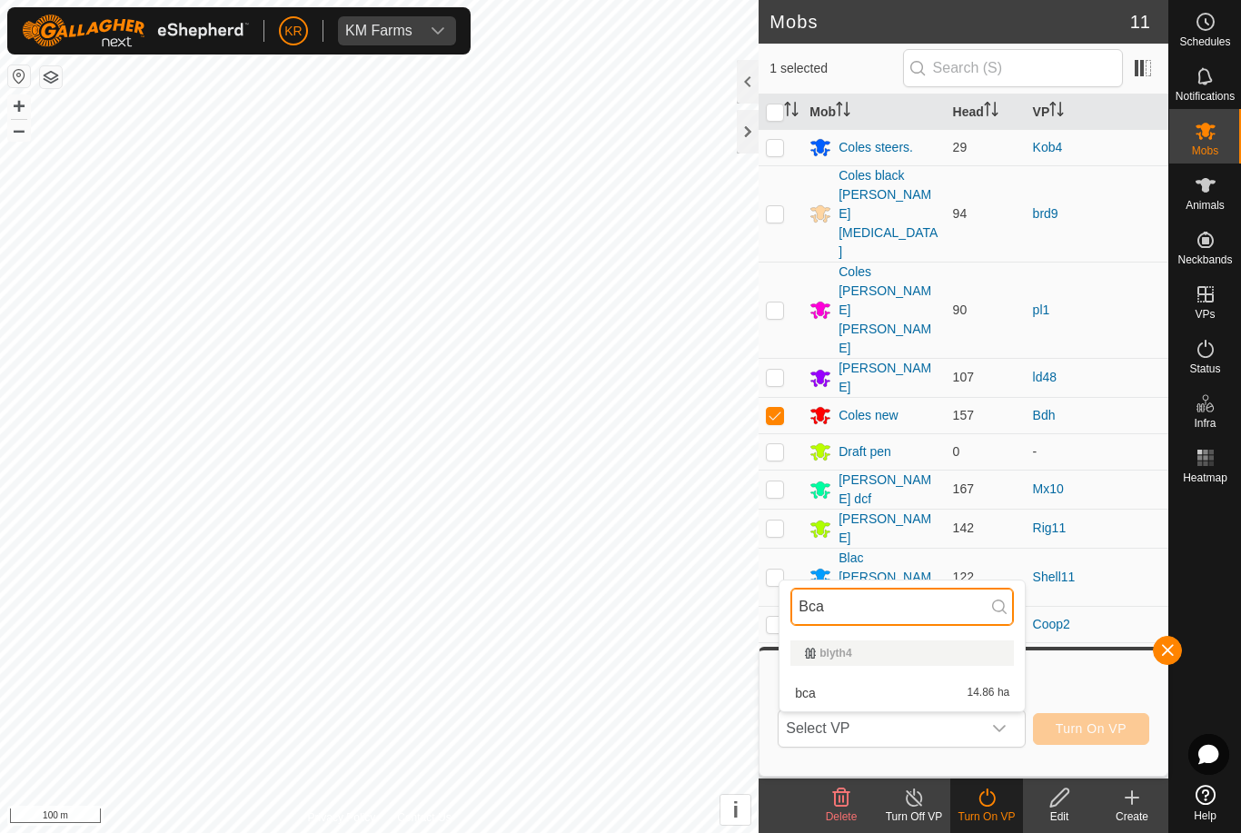
type input "Bca"
click at [987, 690] on span "14.86 ha" at bounding box center [988, 693] width 43 height 13
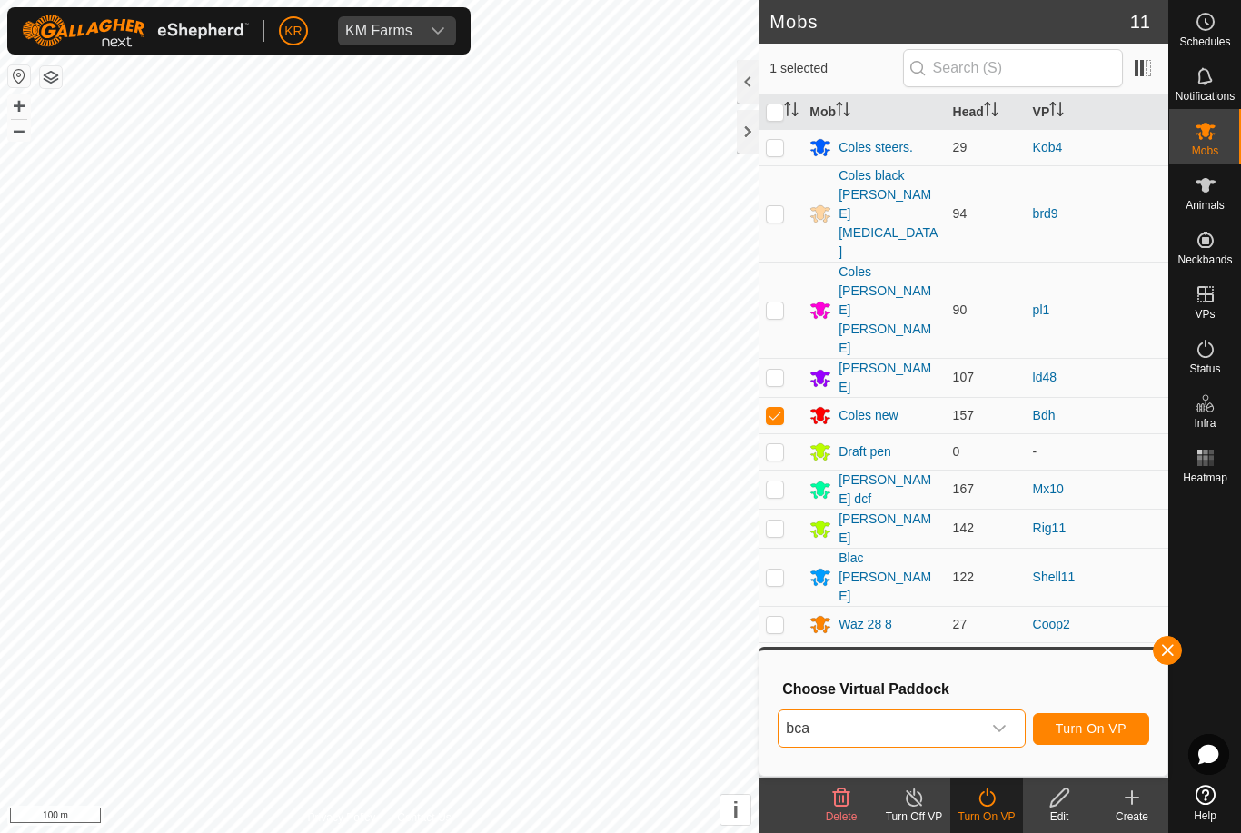
click at [1112, 735] on span "Turn On VP" at bounding box center [1090, 728] width 71 height 15
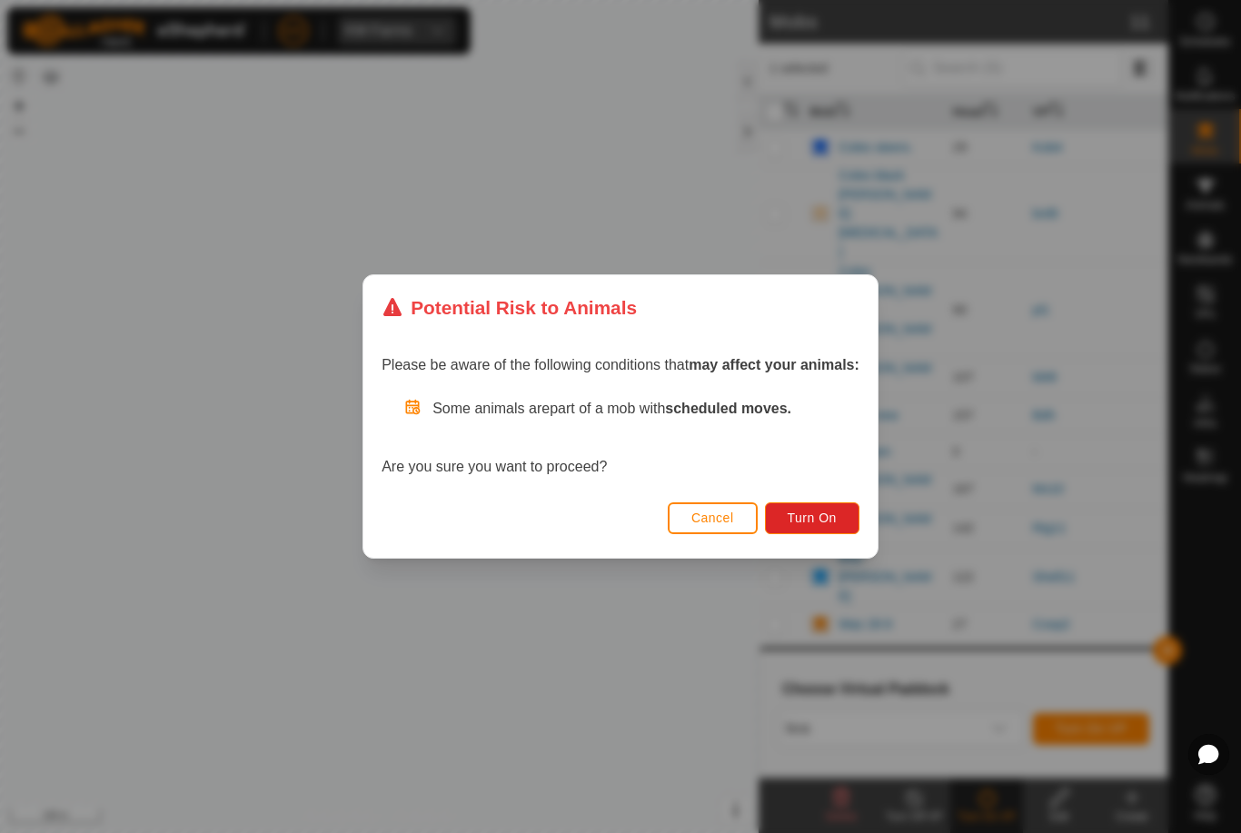
click at [832, 512] on span "Turn On" at bounding box center [811, 517] width 49 height 15
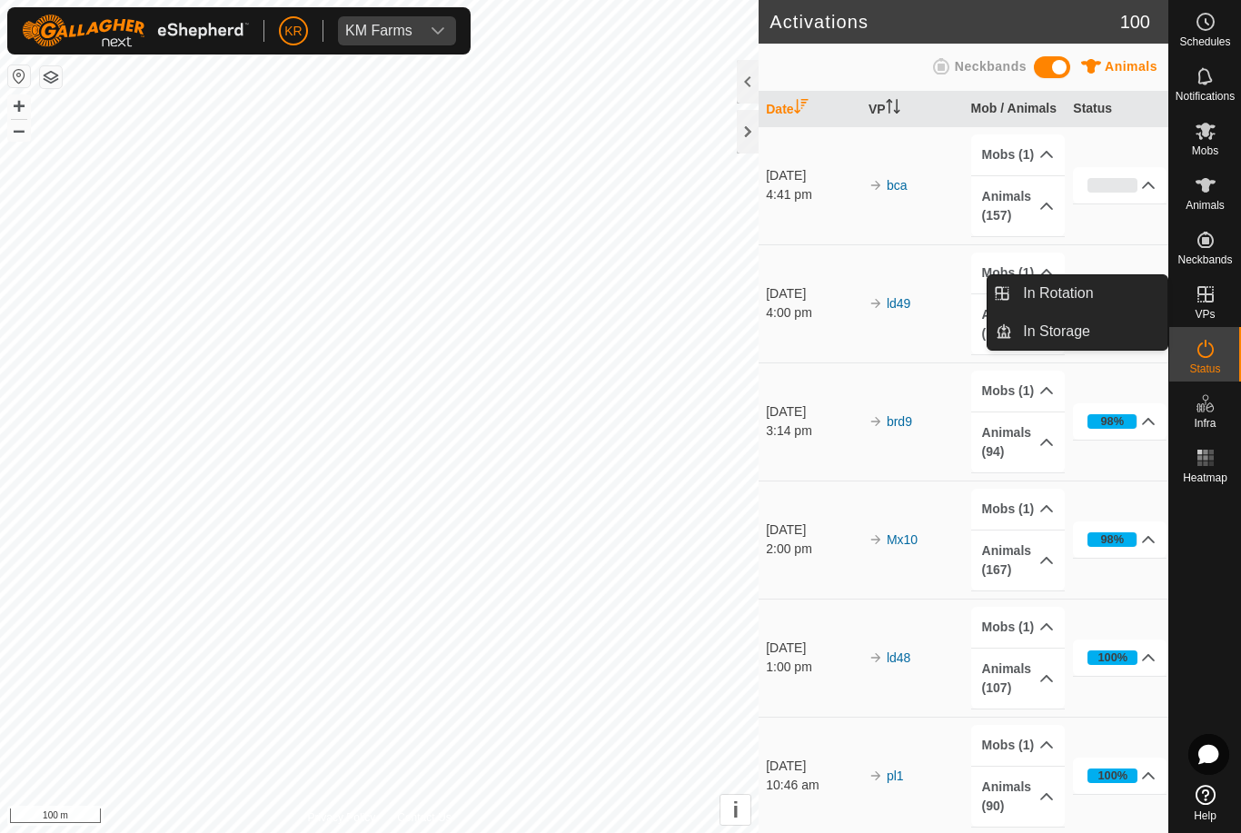
click at [1133, 299] on link "In Rotation" at bounding box center [1089, 293] width 155 height 36
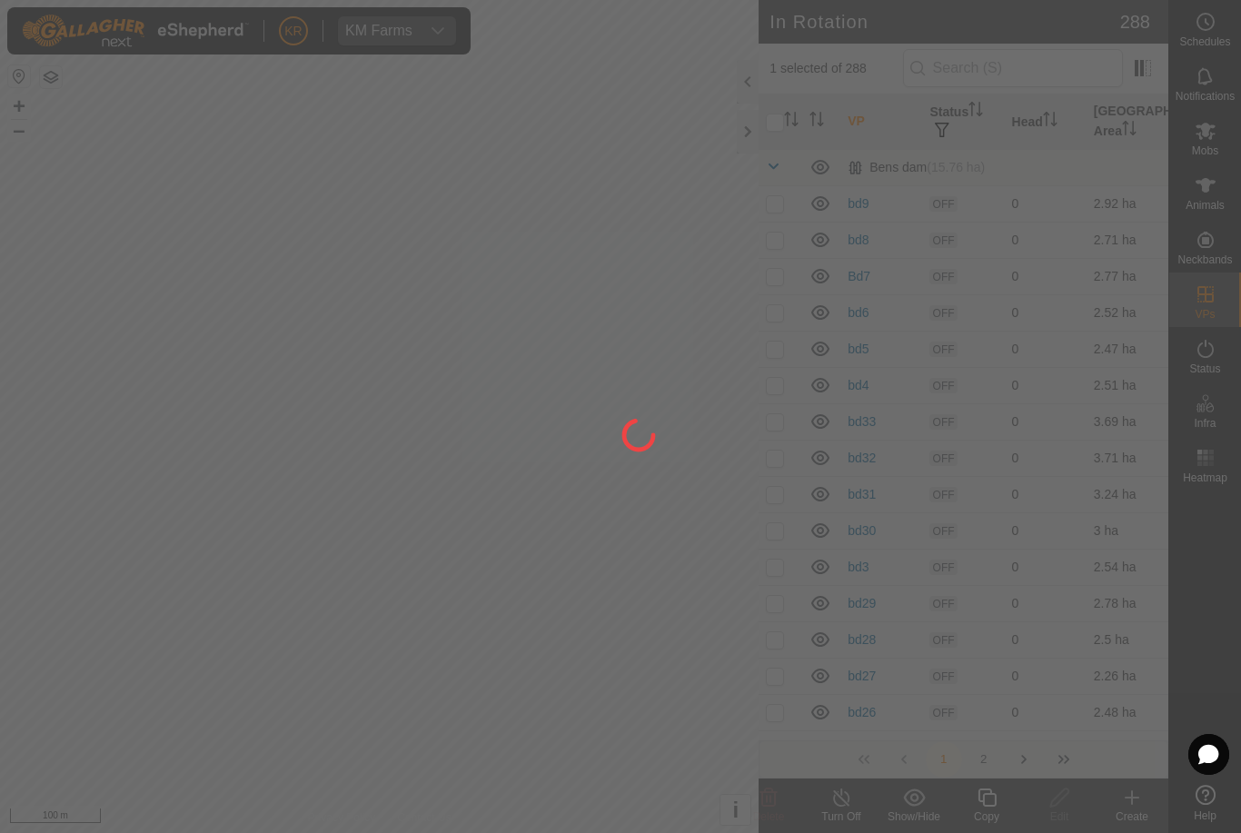
click at [1075, 289] on div at bounding box center [620, 416] width 1241 height 833
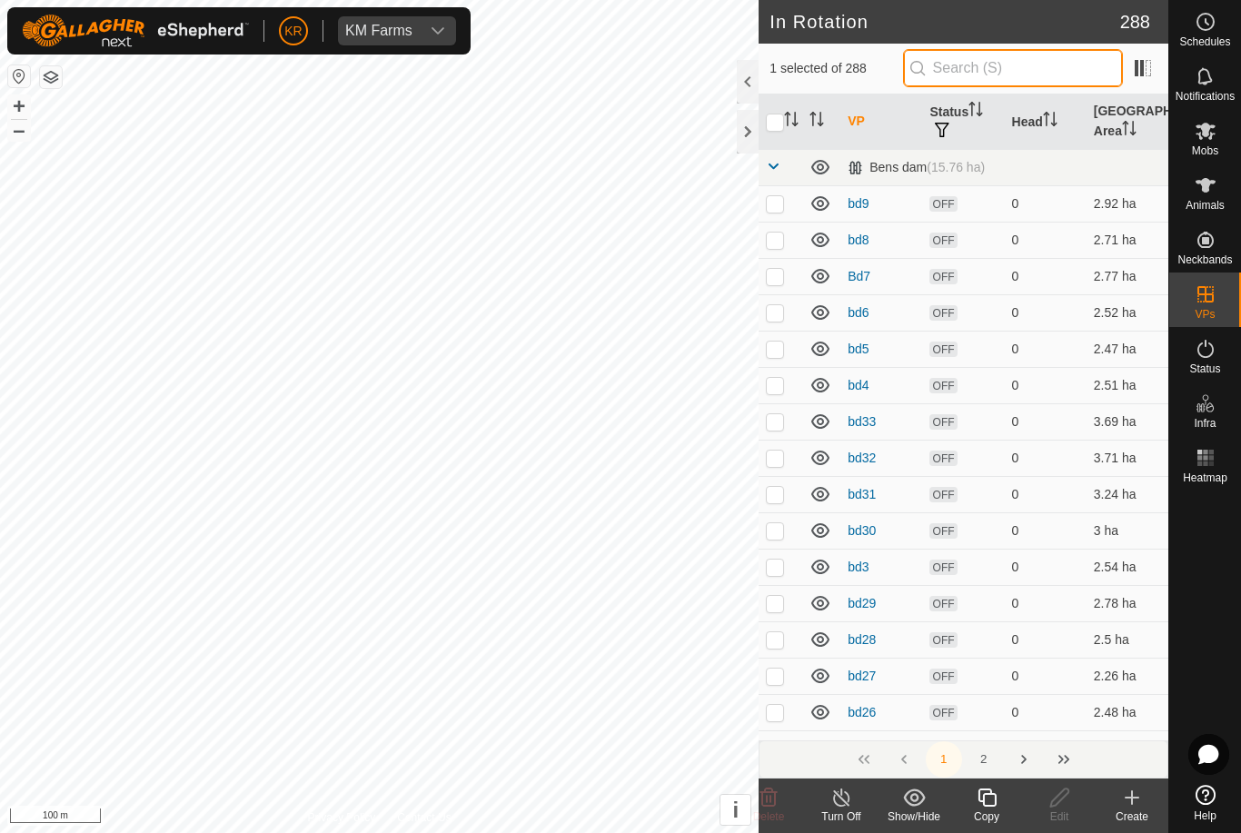
click at [1020, 59] on input "text" at bounding box center [1013, 68] width 220 height 38
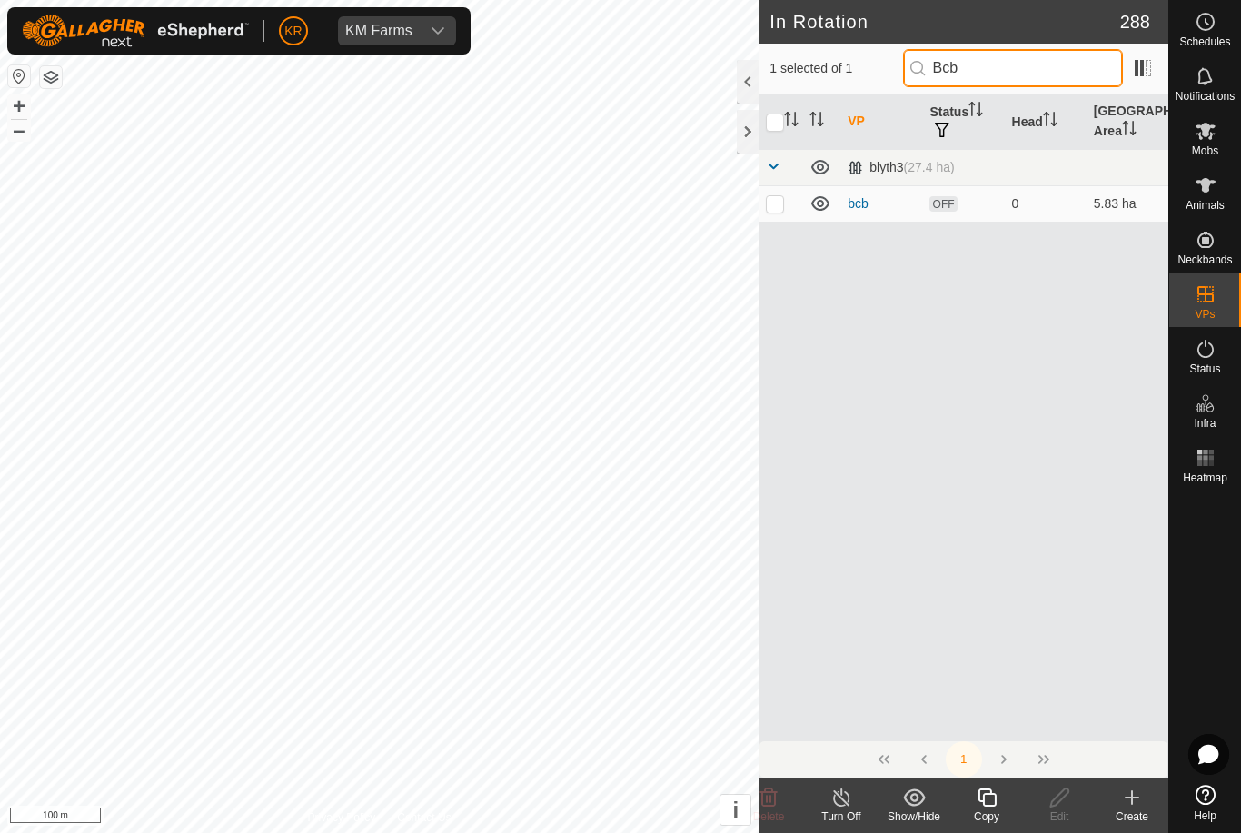
type input "Bcb"
click at [778, 205] on p-checkbox at bounding box center [775, 203] width 18 height 15
checkbox input "true"
click at [1035, 75] on input "Bcb" at bounding box center [1013, 68] width 220 height 38
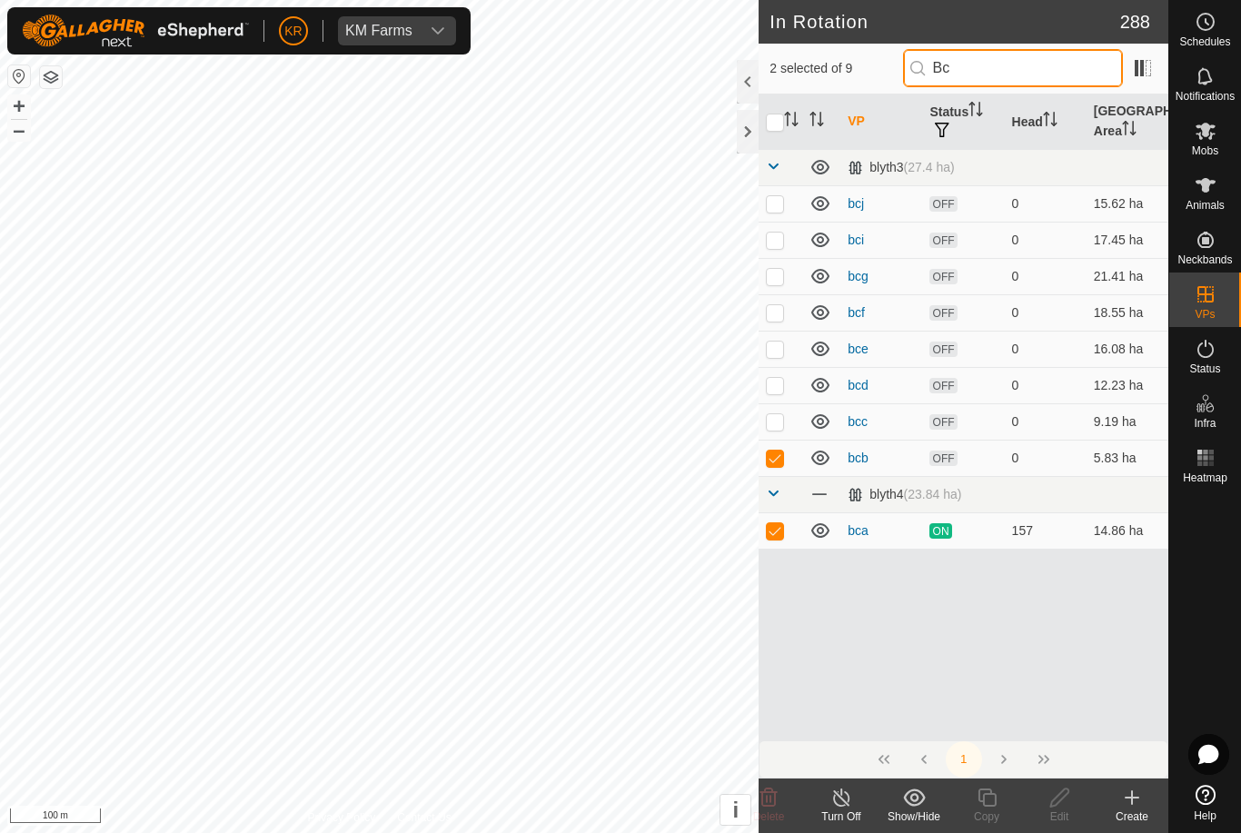
type input "Bc"
click at [781, 532] on p-checkbox at bounding box center [775, 530] width 18 height 15
checkbox input "false"
click at [1062, 780] on div "Edit" at bounding box center [1059, 805] width 73 height 54
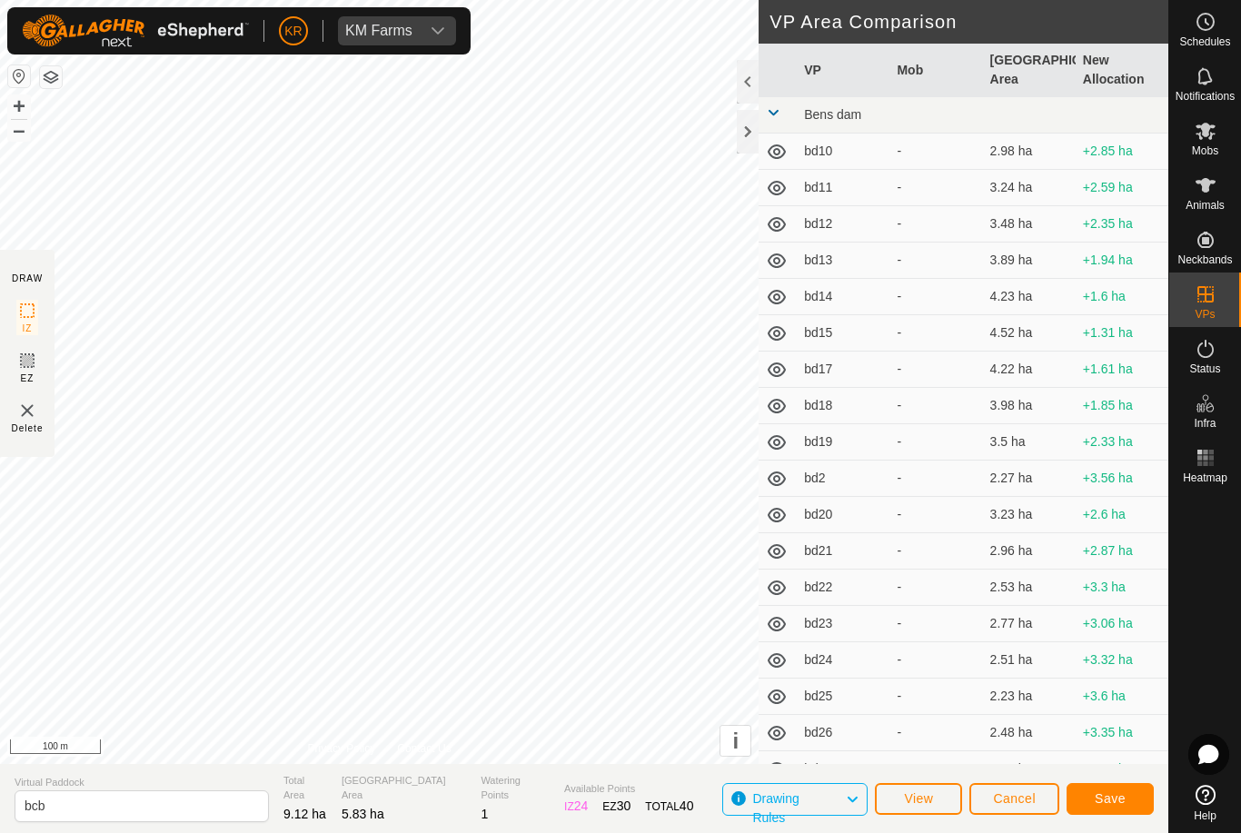
click at [1119, 791] on span "Save" at bounding box center [1109, 798] width 31 height 15
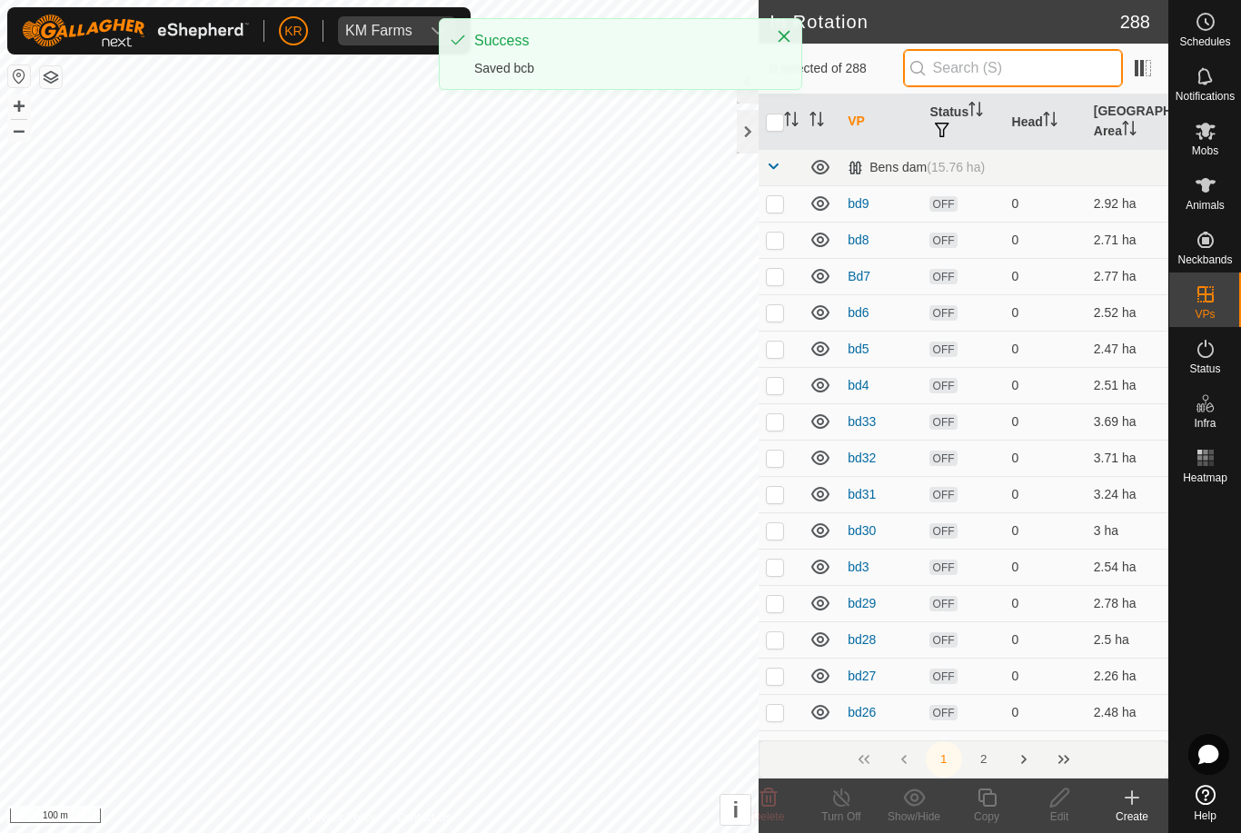
click at [1048, 60] on input "text" at bounding box center [1013, 68] width 220 height 38
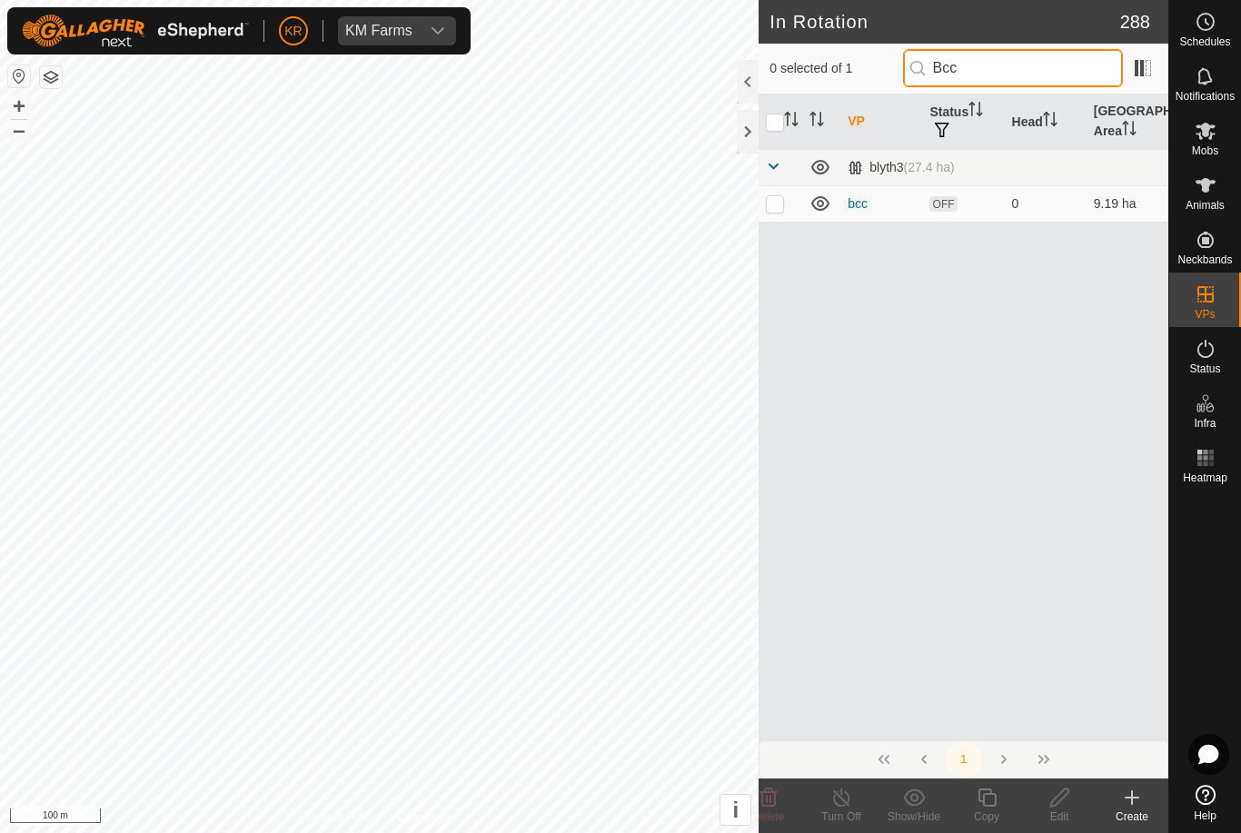
type input "Bcc"
click at [776, 205] on p-checkbox at bounding box center [775, 203] width 18 height 15
checkbox input "true"
click at [1053, 778] on div "Edit" at bounding box center [1059, 805] width 73 height 54
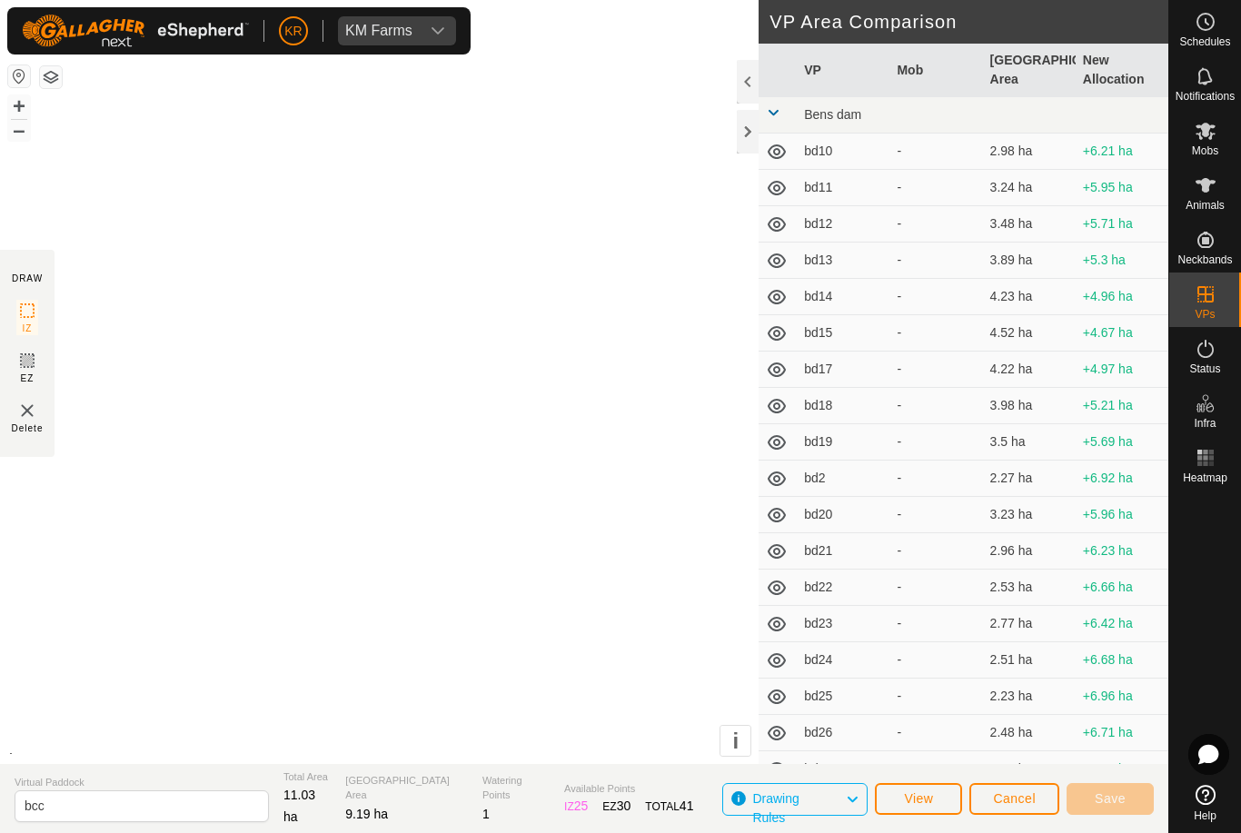
click at [1055, 787] on button "Cancel" at bounding box center [1014, 799] width 90 height 32
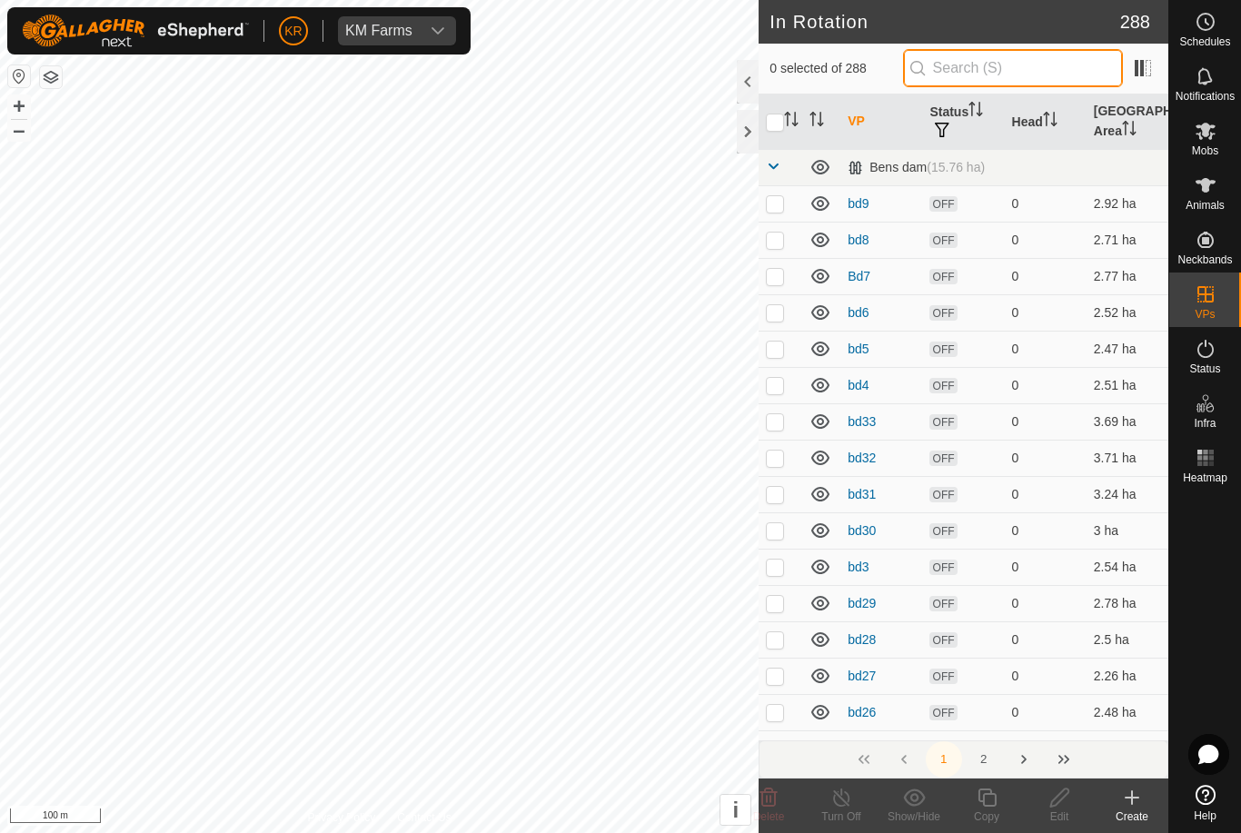
click at [1038, 71] on input "text" at bounding box center [1013, 68] width 220 height 38
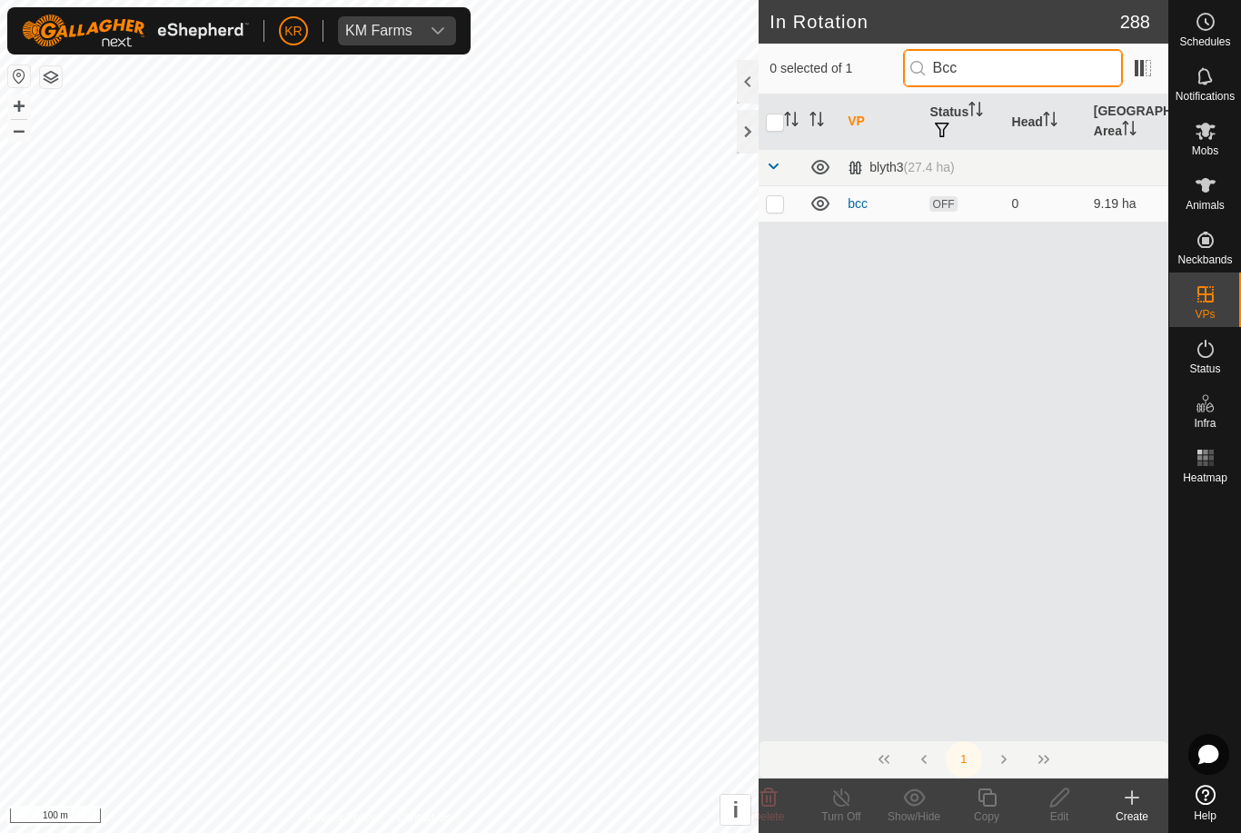
type input "Bcc"
click at [784, 204] on p-checkbox at bounding box center [775, 203] width 18 height 15
checkbox input "true"
click at [1064, 802] on icon at bounding box center [1059, 798] width 23 height 22
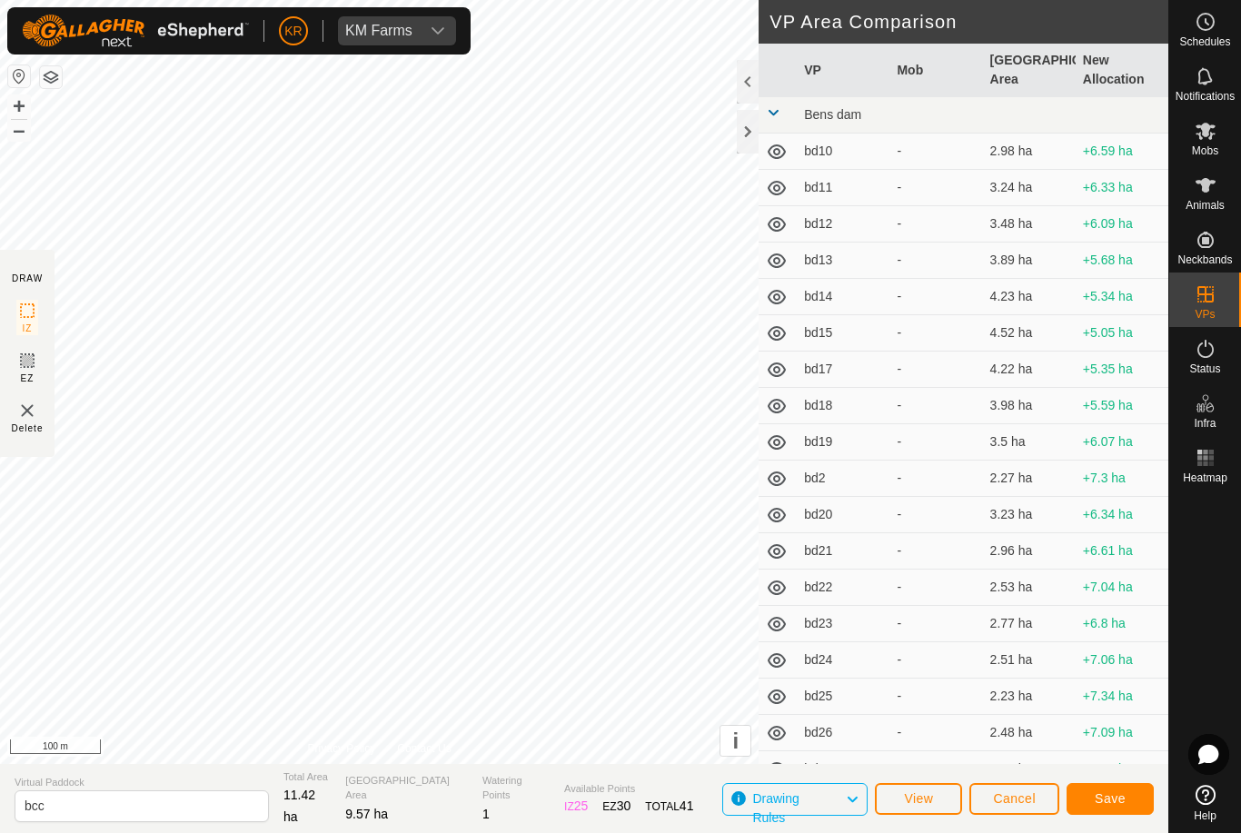
click at [1104, 794] on span "Save" at bounding box center [1109, 798] width 31 height 15
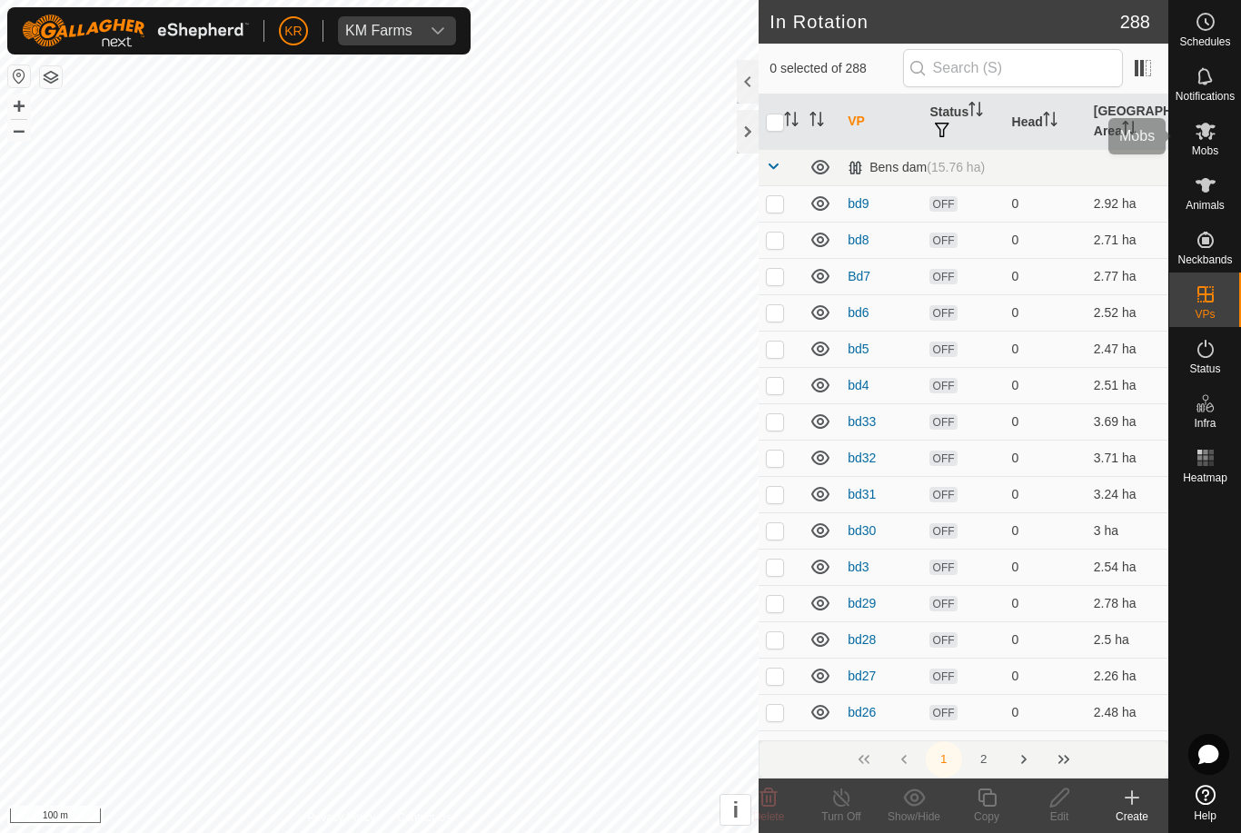
click at [1216, 145] on span "Mobs" at bounding box center [1205, 150] width 26 height 11
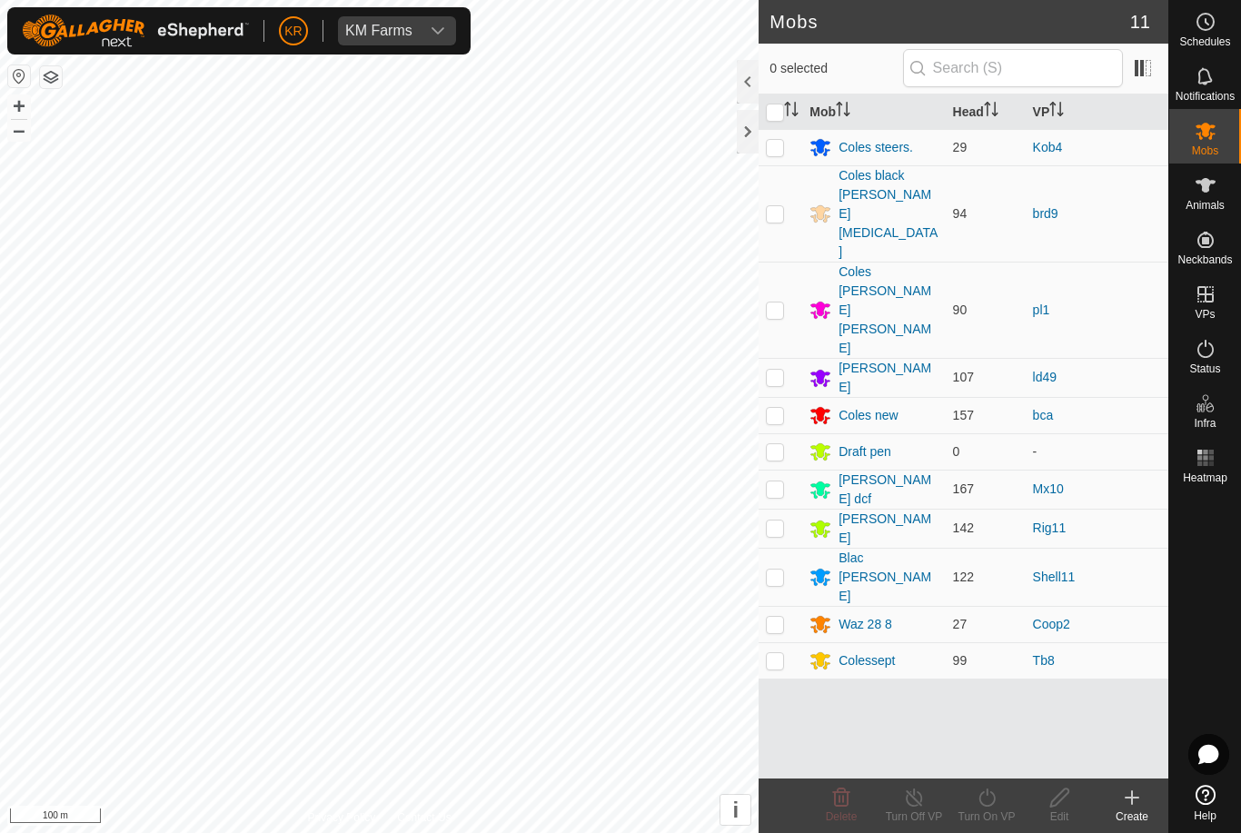
click at [779, 408] on p-checkbox at bounding box center [775, 415] width 18 height 15
checkbox input "true"
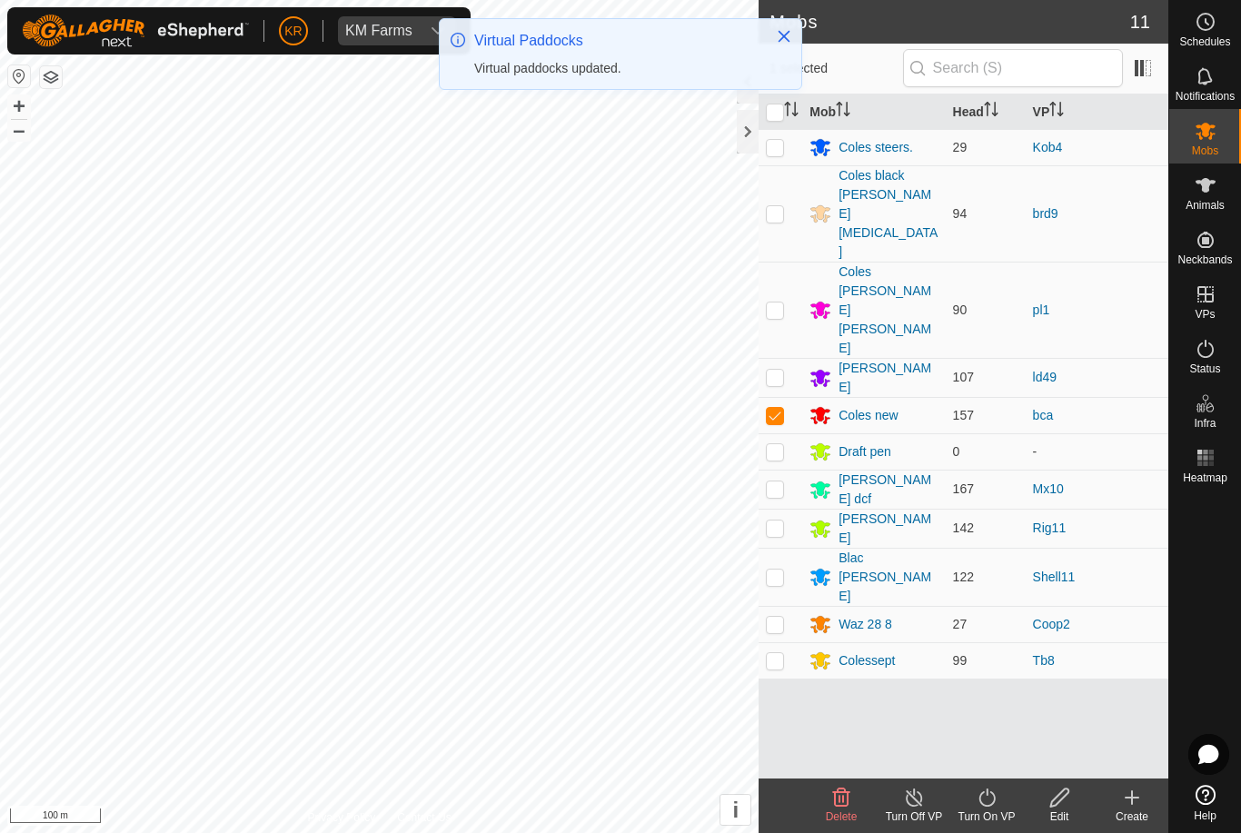
click at [990, 802] on icon at bounding box center [987, 798] width 23 height 22
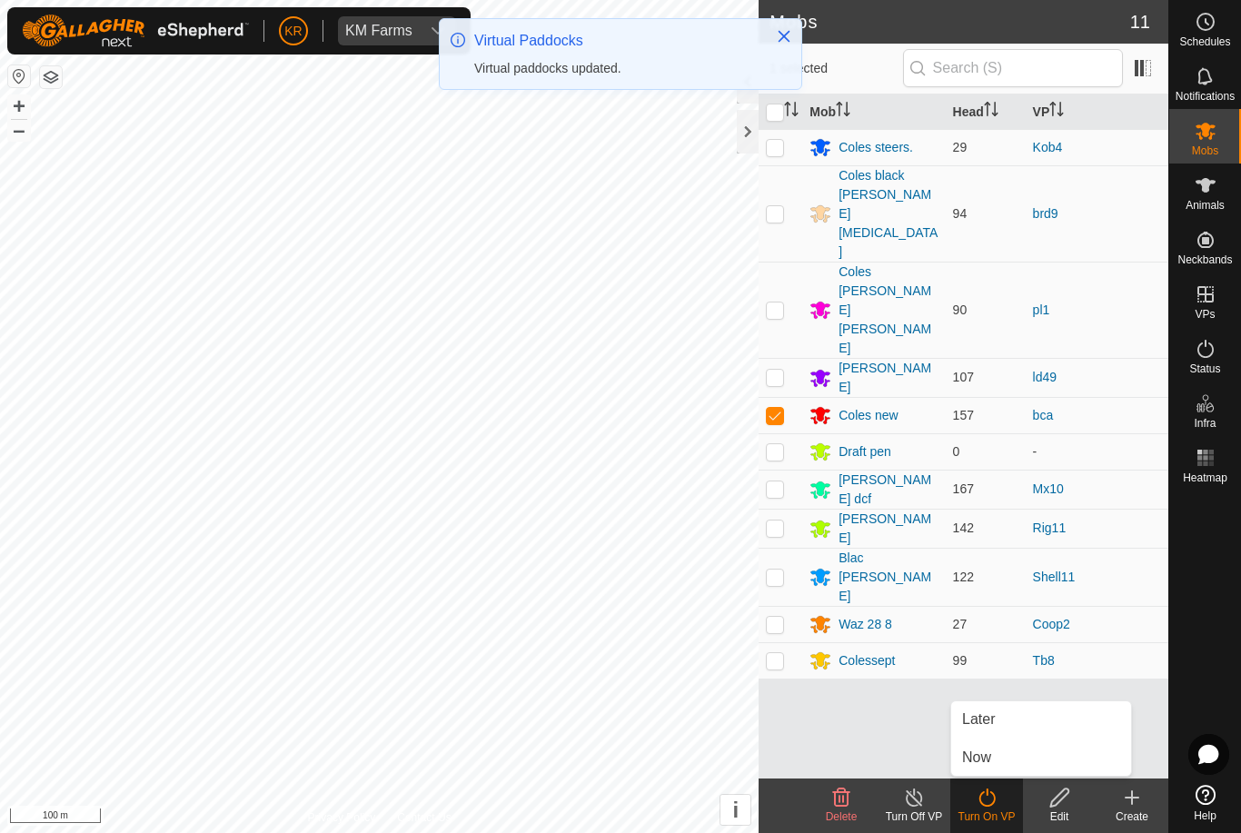
click at [1014, 720] on link "Later" at bounding box center [1041, 719] width 180 height 36
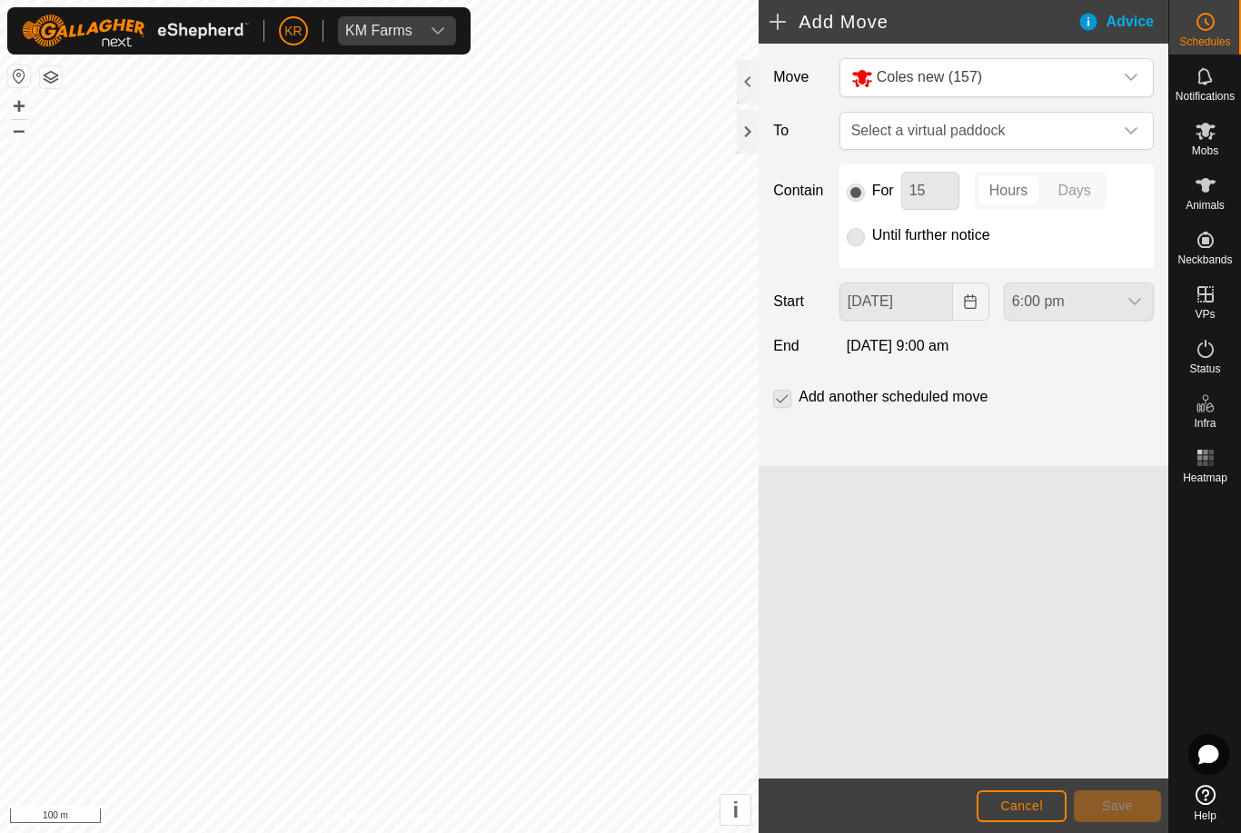
click at [1054, 130] on span "Select a virtual paddock" at bounding box center [978, 131] width 269 height 36
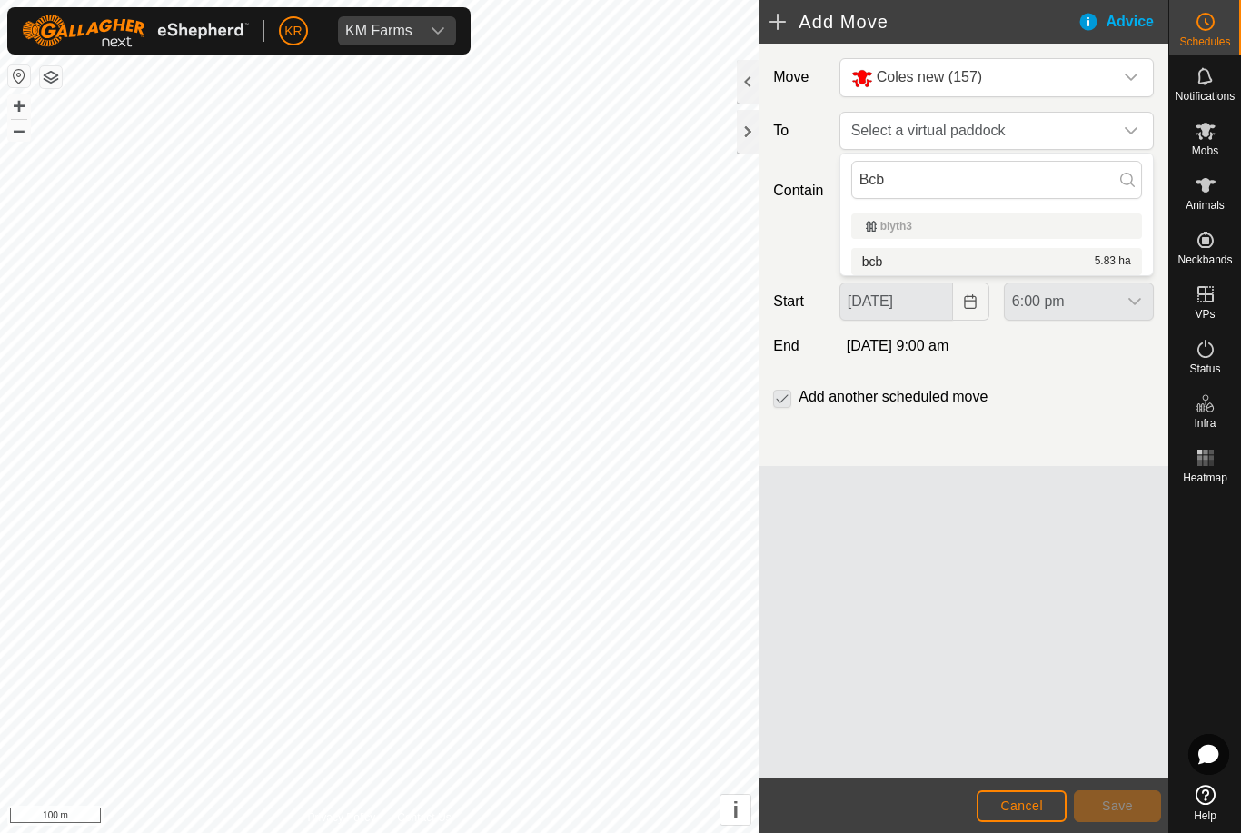
type input "Bcb"
click at [1003, 250] on li "bcb 5.83 ha" at bounding box center [996, 261] width 291 height 27
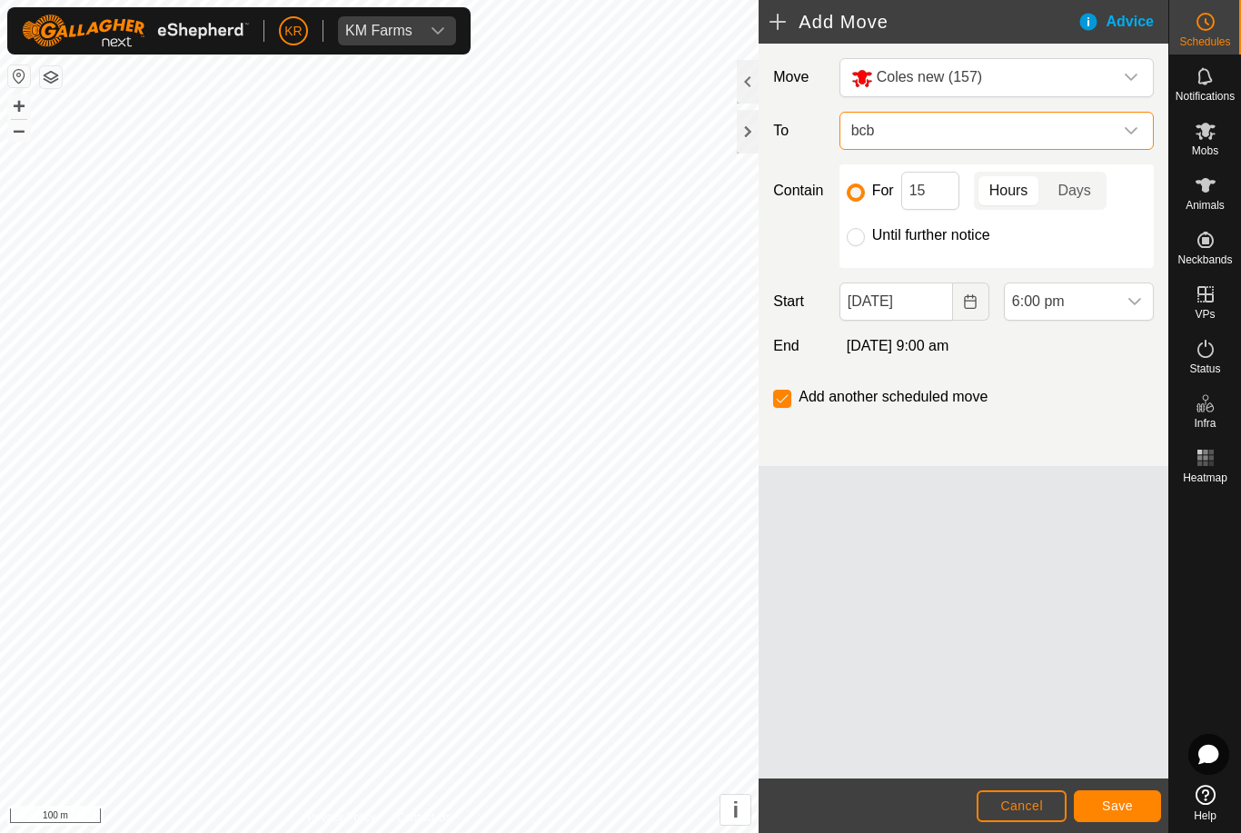
click at [849, 240] on input "Until further notice" at bounding box center [856, 237] width 18 height 18
radio input "true"
checkbox input "false"
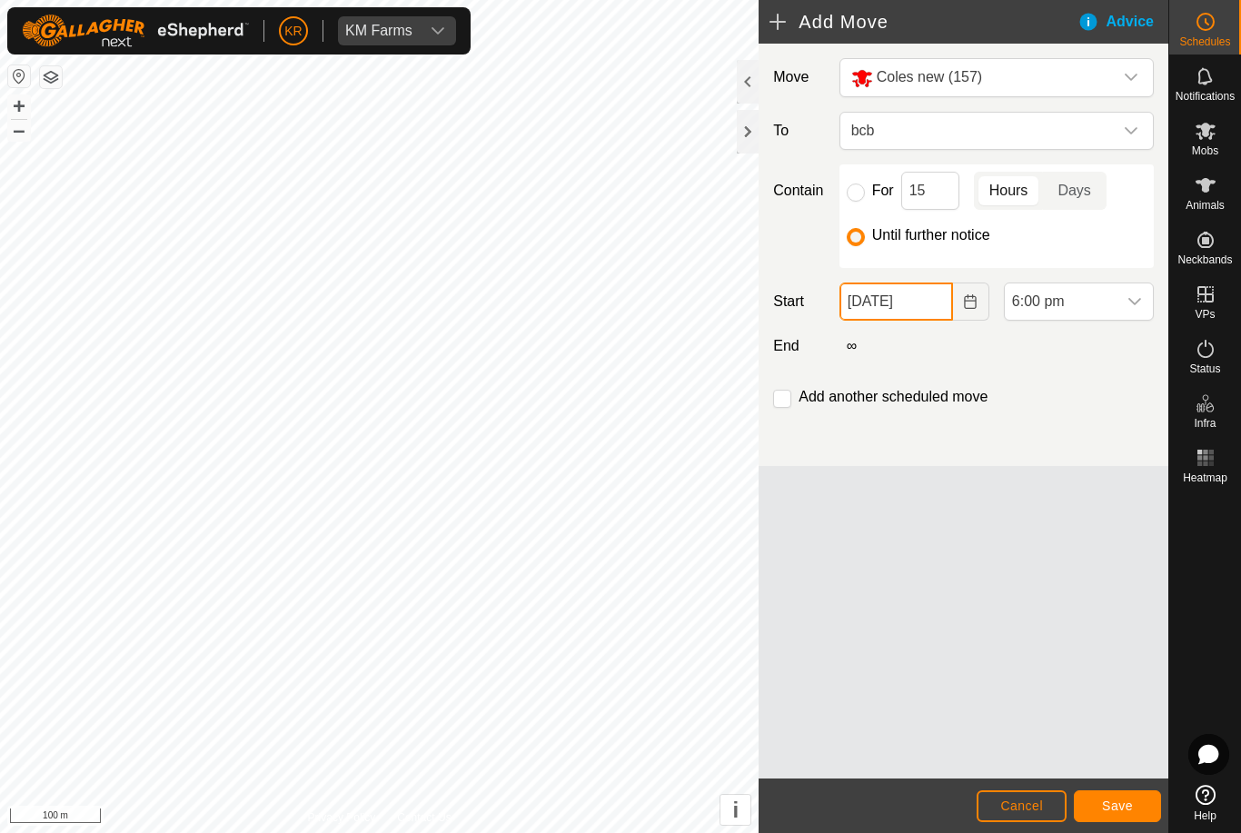
click at [891, 308] on input "[DATE]" at bounding box center [896, 301] width 114 height 38
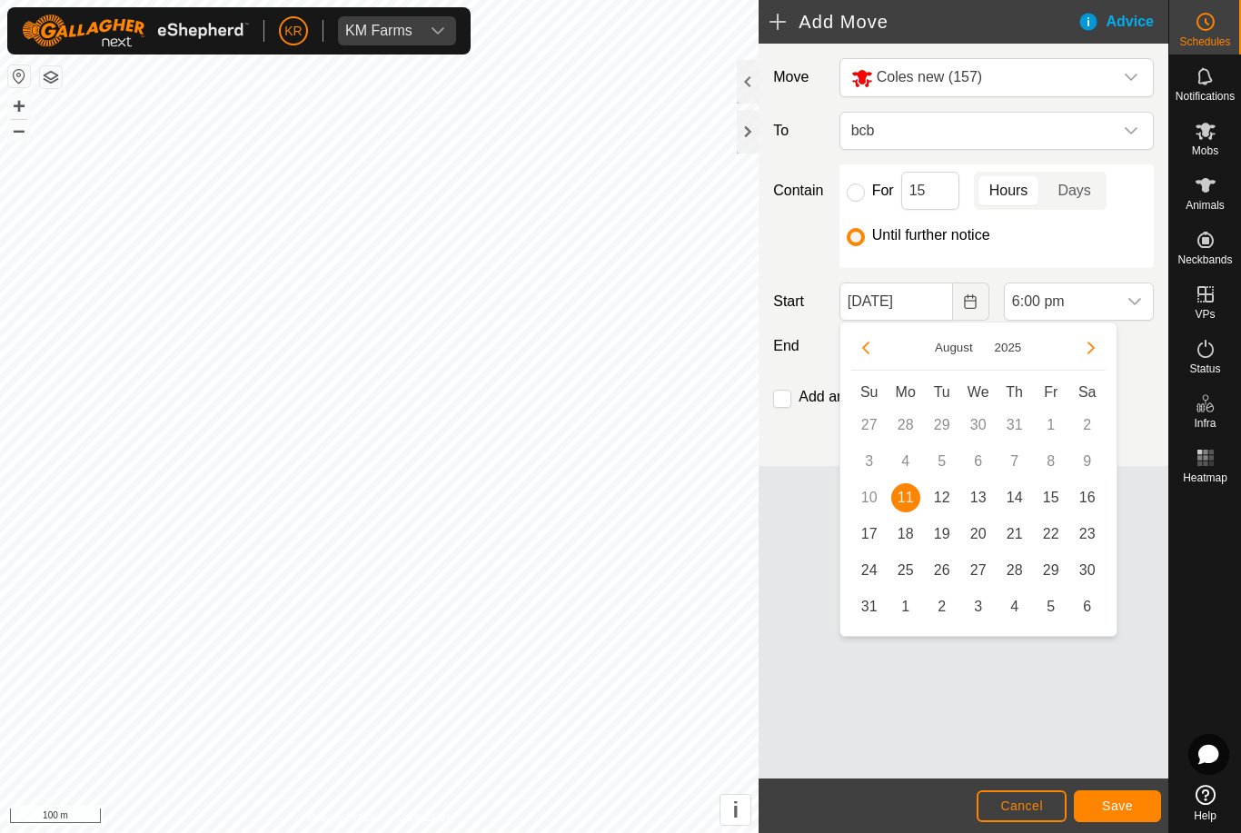
click at [947, 507] on span "12" at bounding box center [941, 497] width 29 height 29
type input "[DATE]"
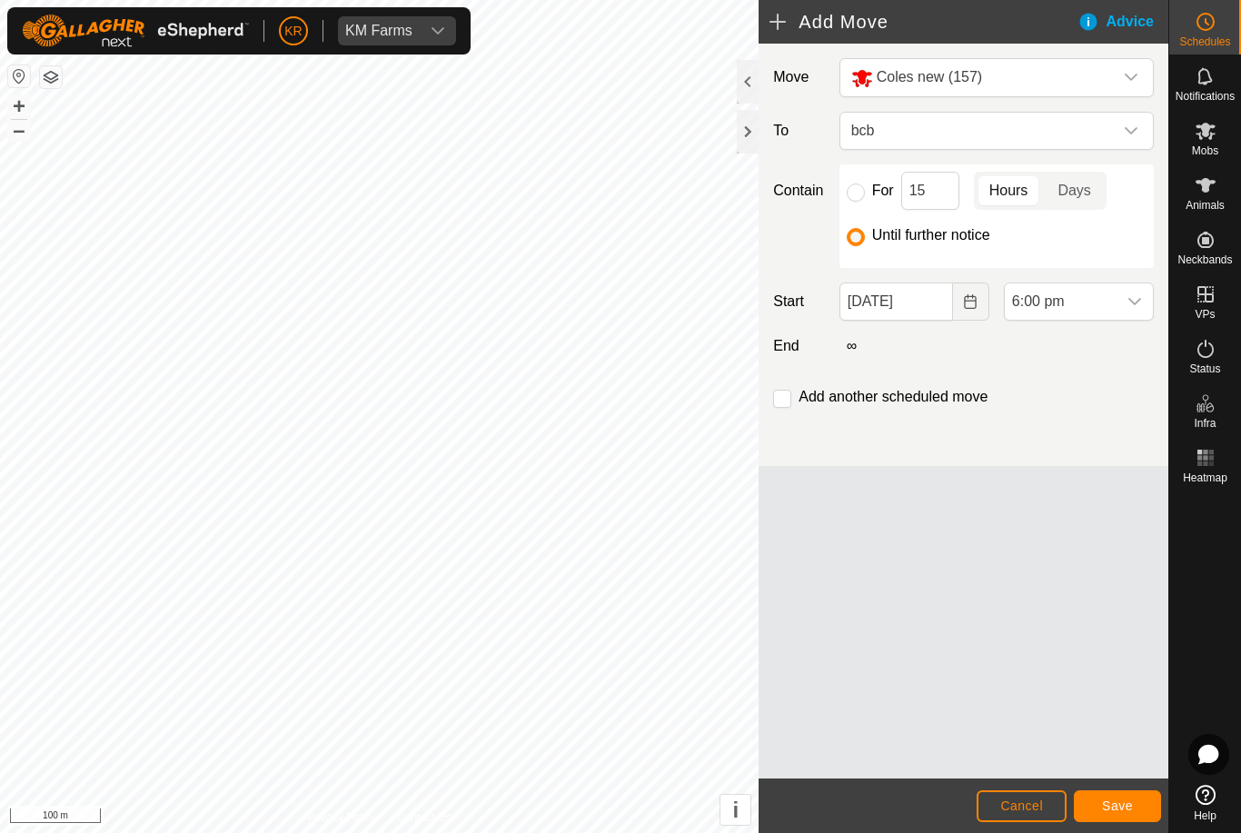
click at [1113, 300] on span "6:00 pm" at bounding box center [1061, 301] width 112 height 36
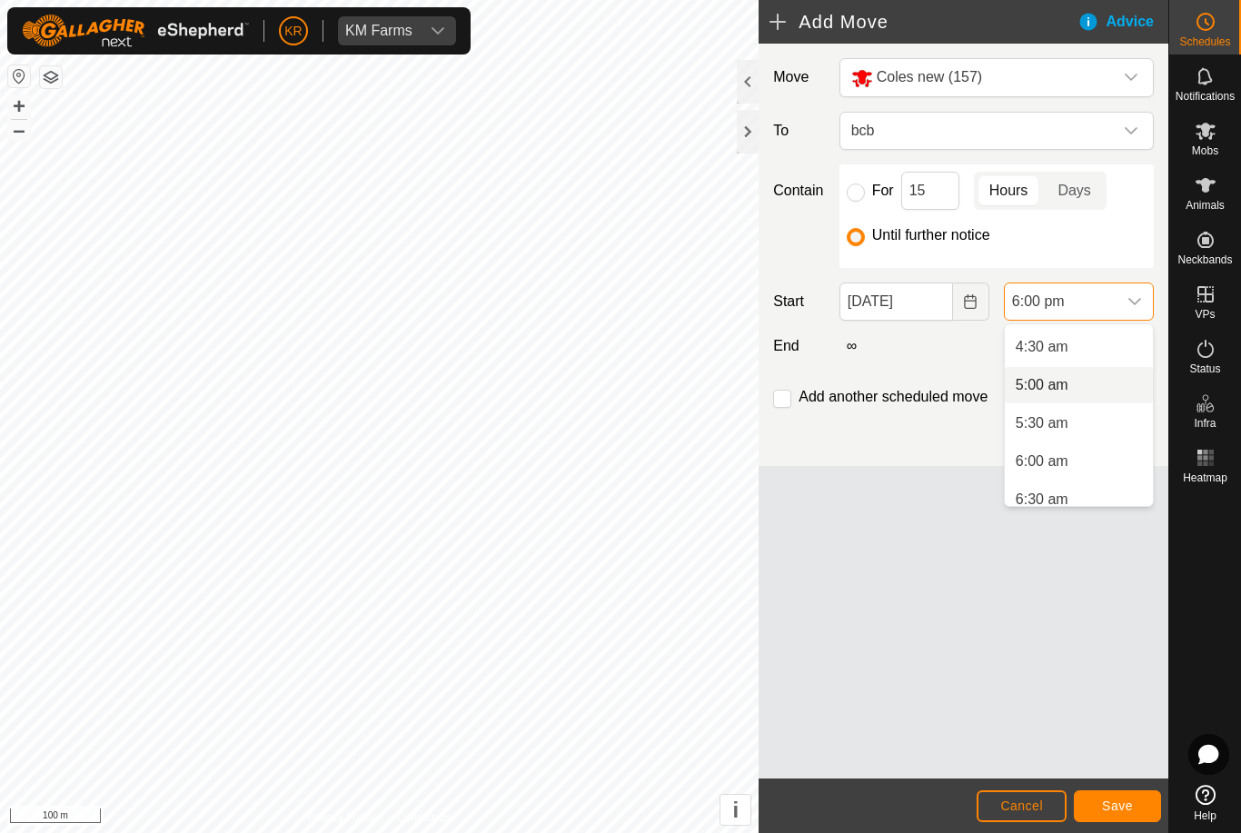
click at [1092, 387] on li "5:00 am" at bounding box center [1079, 385] width 148 height 36
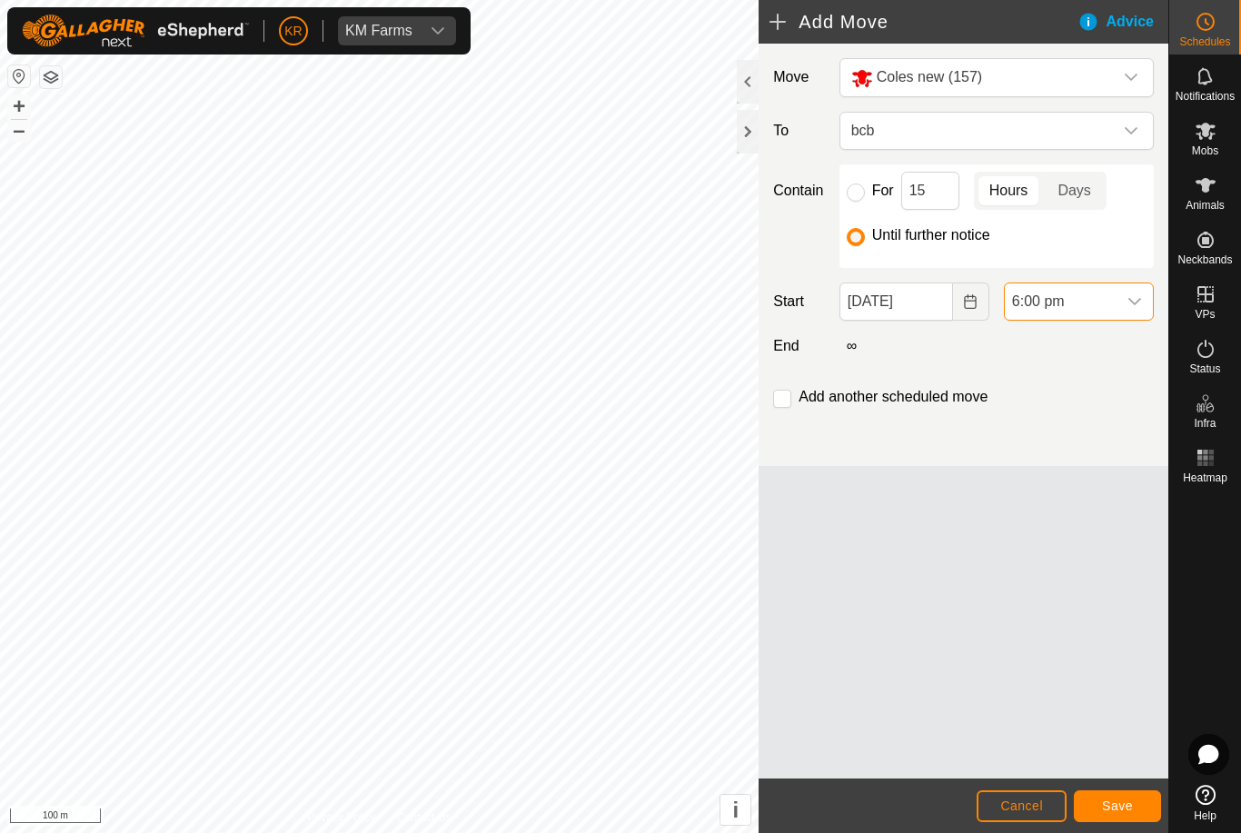
scroll to position [1228, 0]
click at [1133, 800] on button "Save" at bounding box center [1117, 806] width 87 height 32
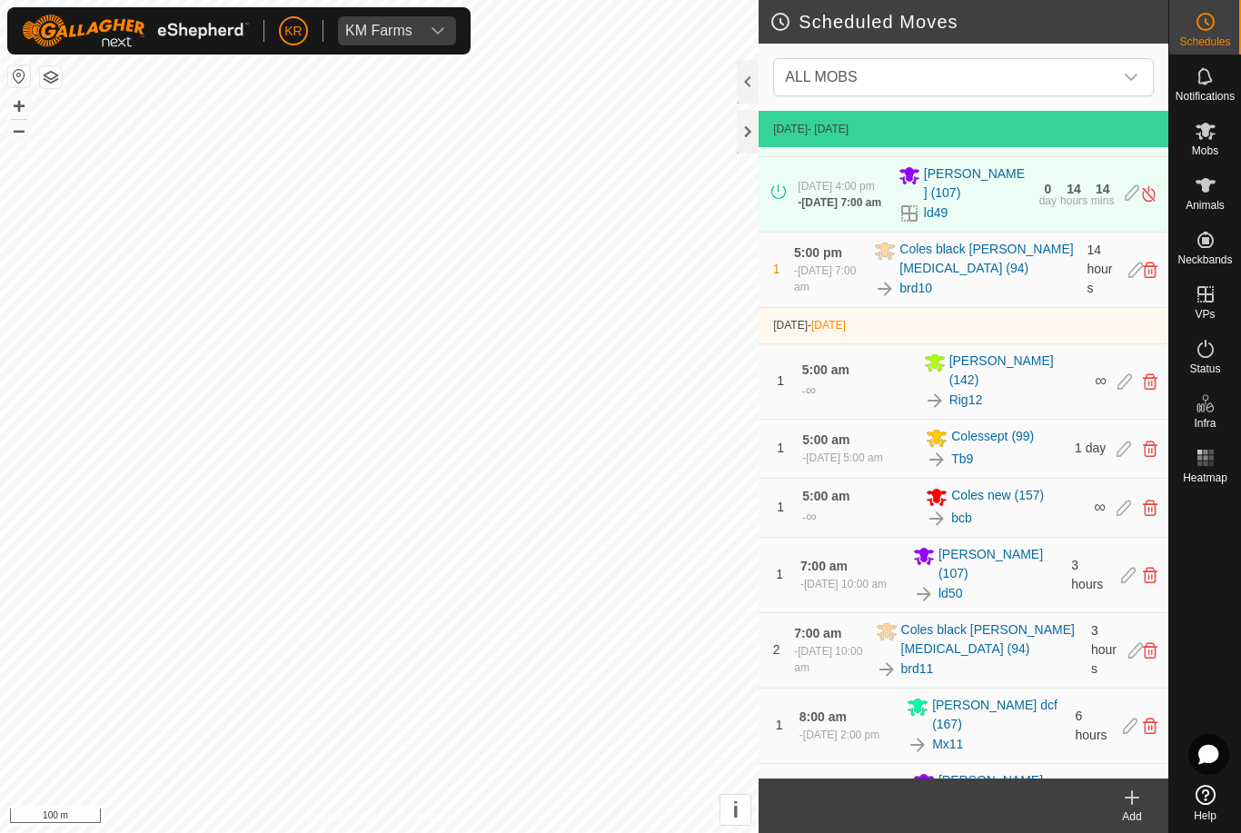
scroll to position [304, 0]
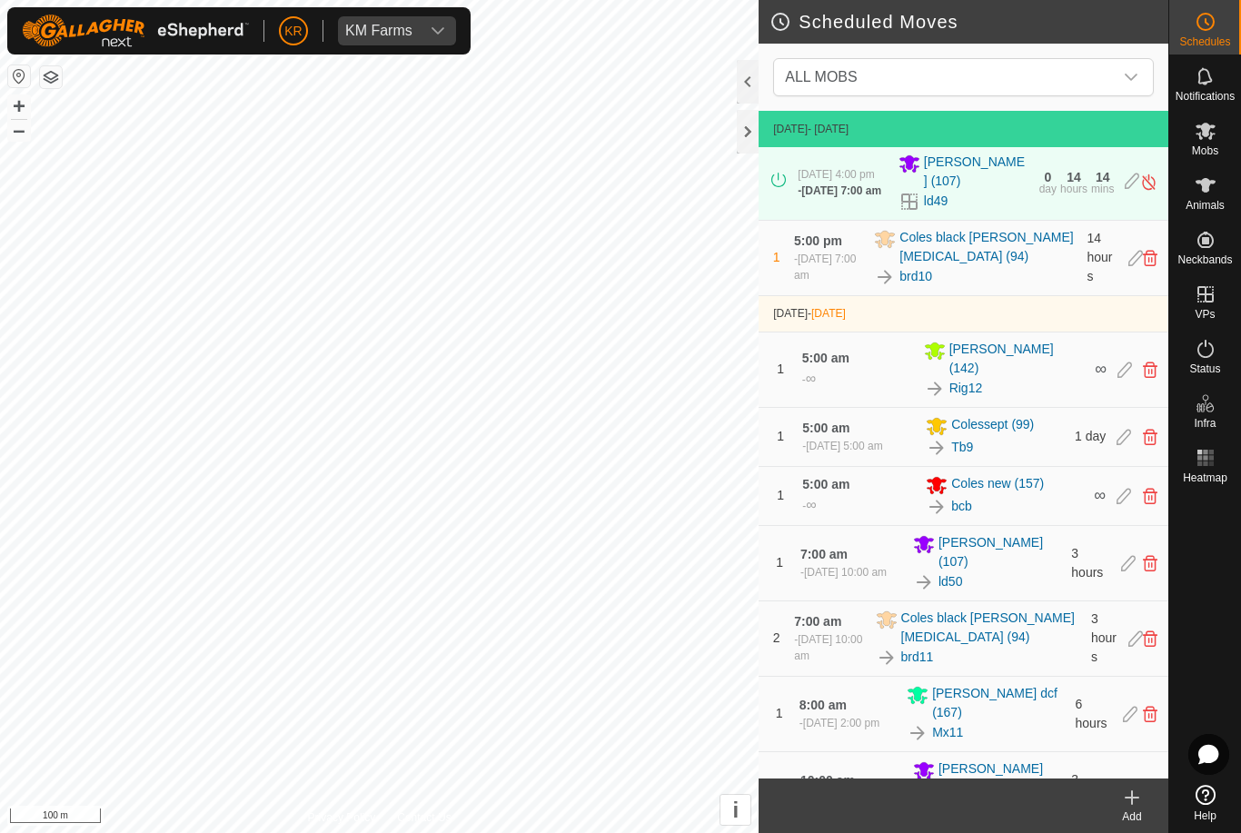
click at [960, 516] on link "bcb" at bounding box center [961, 506] width 21 height 19
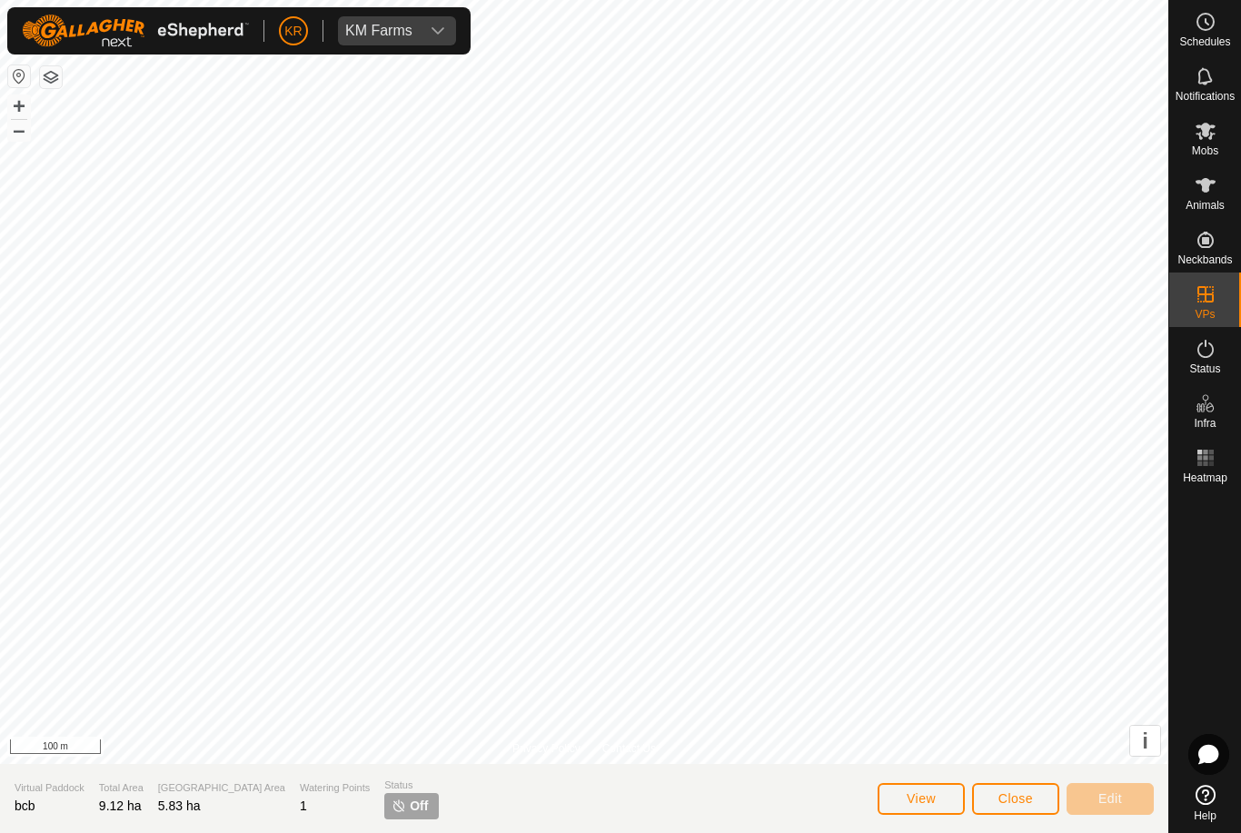
click at [1021, 798] on span "Close" at bounding box center [1015, 798] width 35 height 15
